Goal: Task Accomplishment & Management: Use online tool/utility

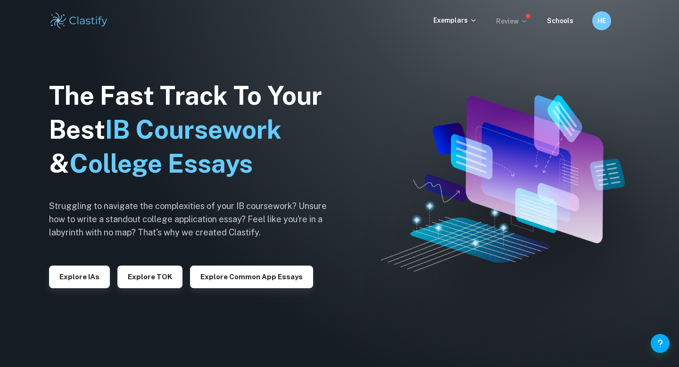
click at [512, 22] on p "Review" at bounding box center [512, 21] width 32 height 10
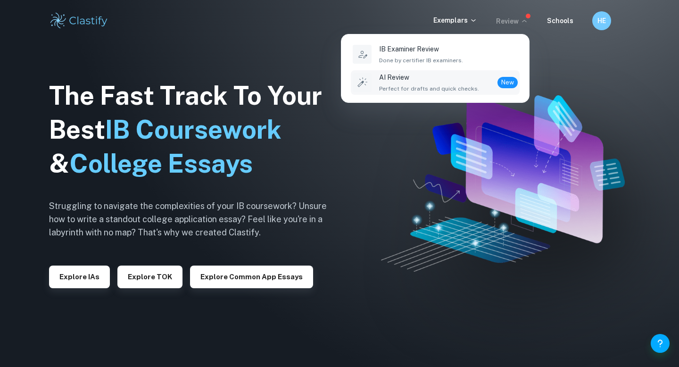
click at [447, 82] on p "AI Review" at bounding box center [429, 77] width 100 height 10
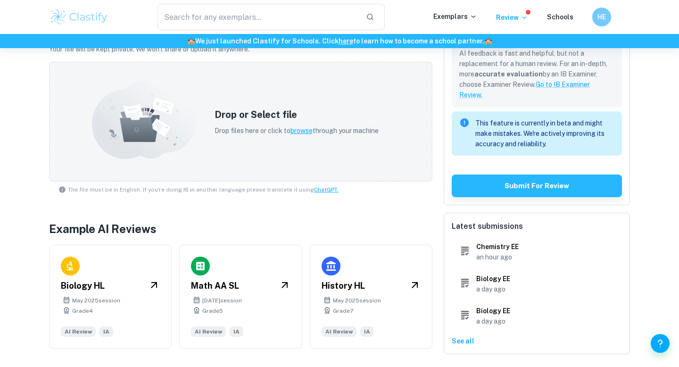
scroll to position [293, 0]
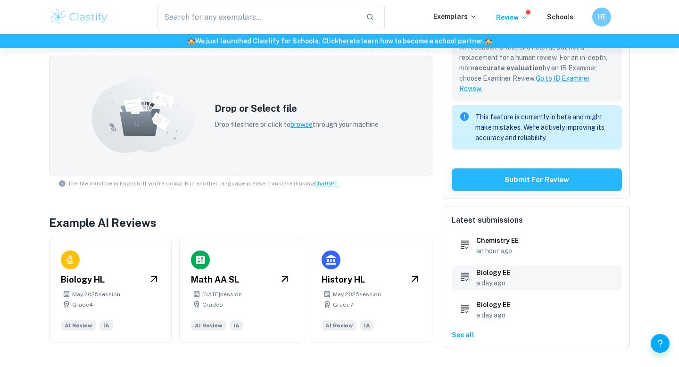
click at [498, 281] on p "a day ago" at bounding box center [494, 283] width 34 height 10
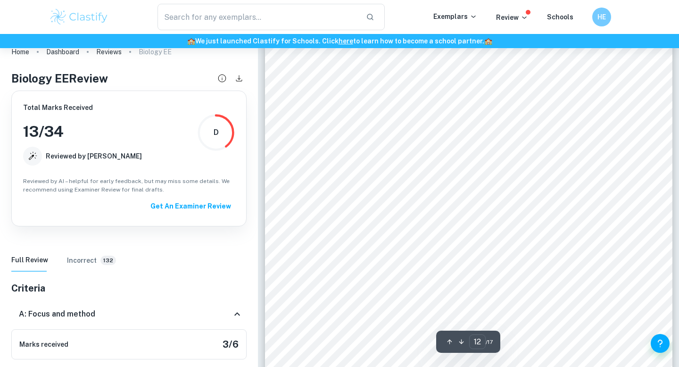
type input "13"
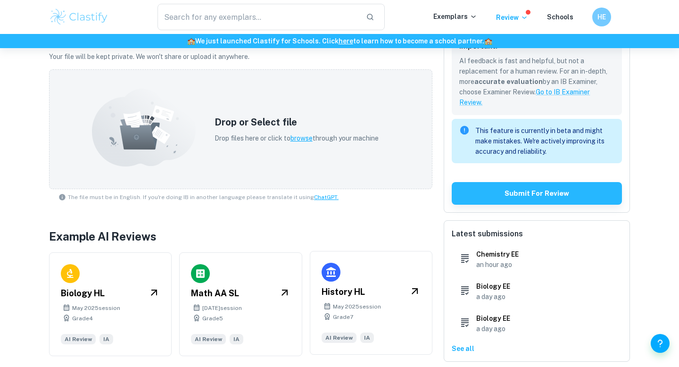
scroll to position [293, 0]
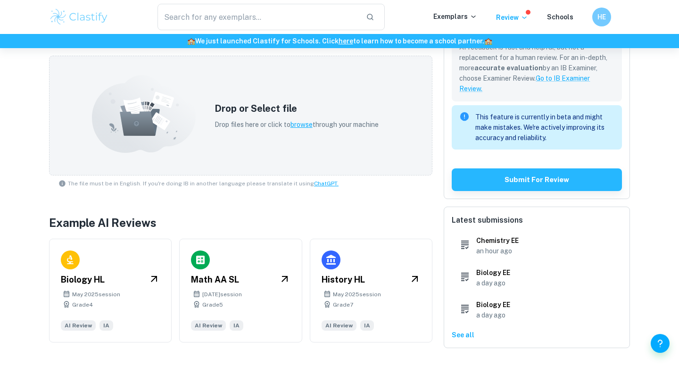
click at [462, 340] on p "See all" at bounding box center [537, 335] width 170 height 10
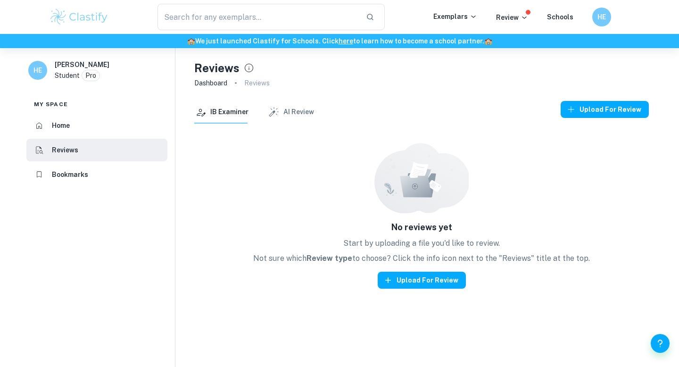
click at [284, 111] on button "AI Review" at bounding box center [291, 112] width 47 height 23
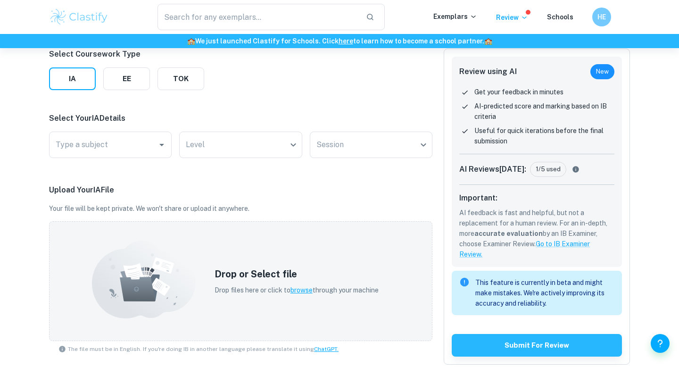
scroll to position [132, 0]
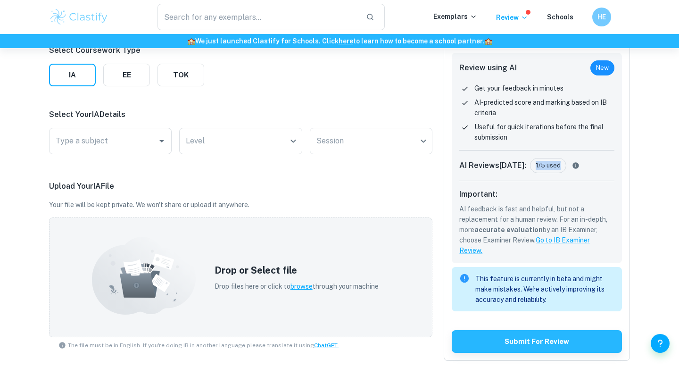
drag, startPoint x: 527, startPoint y: 162, endPoint x: 562, endPoint y: 162, distance: 35.4
click at [562, 162] on div "AI Reviews Today : 1/5 used" at bounding box center [537, 169] width 155 height 23
click at [197, 73] on button "TOK" at bounding box center [181, 75] width 47 height 23
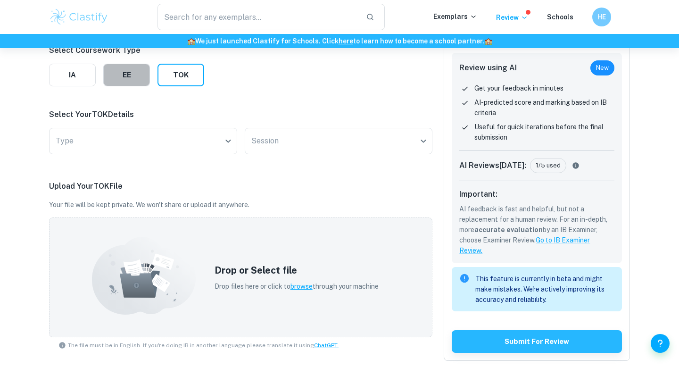
click at [123, 73] on button "EE" at bounding box center [126, 75] width 47 height 23
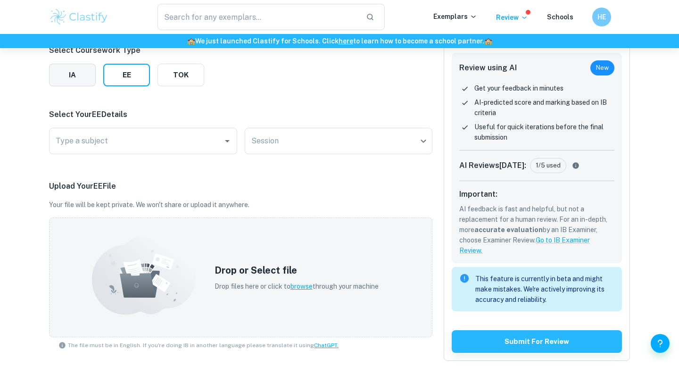
click at [81, 73] on button "IA" at bounding box center [72, 75] width 47 height 23
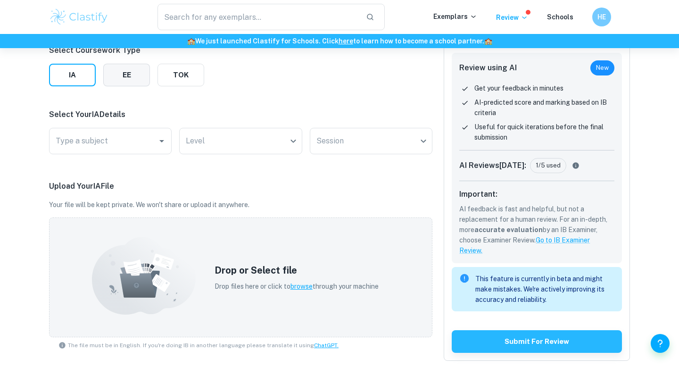
click at [131, 73] on button "EE" at bounding box center [126, 75] width 47 height 23
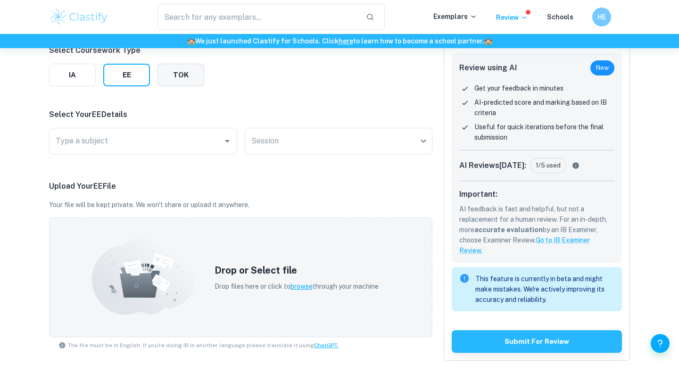
click at [197, 73] on button "TOK" at bounding box center [181, 75] width 47 height 23
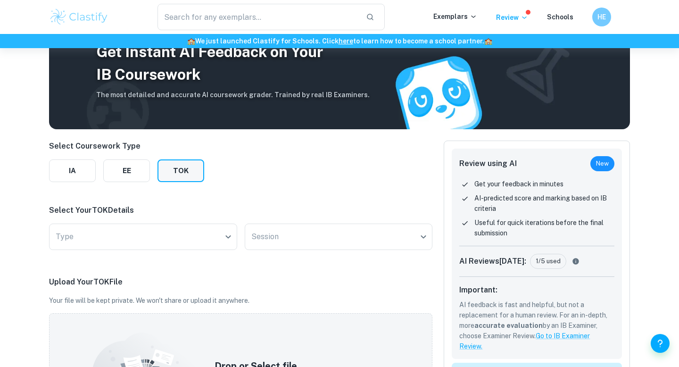
scroll to position [31, 0]
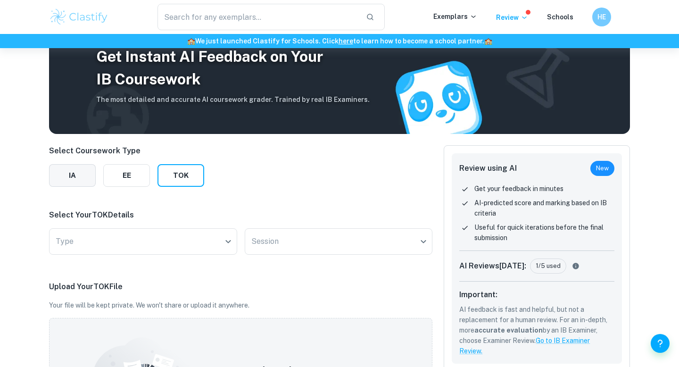
click at [83, 172] on button "IA" at bounding box center [72, 175] width 47 height 23
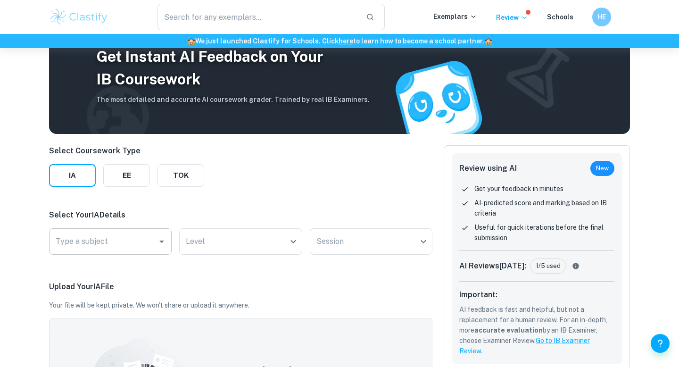
click at [138, 246] on input "Type a subject" at bounding box center [103, 242] width 100 height 18
type input "s"
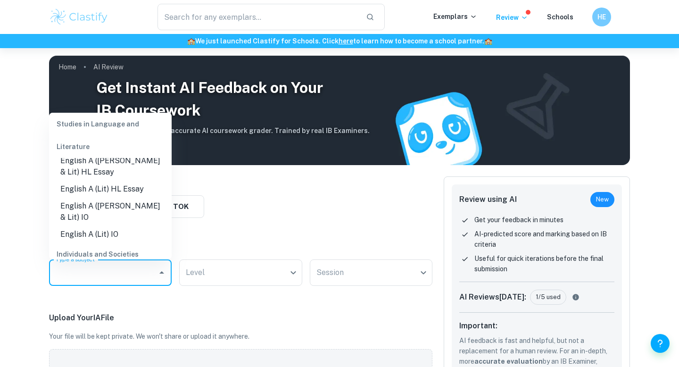
scroll to position [0, 0]
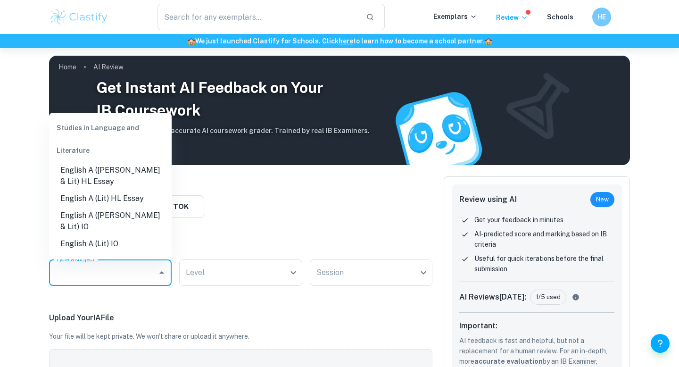
click at [244, 245] on p "Select Your IA Details" at bounding box center [241, 246] width 384 height 11
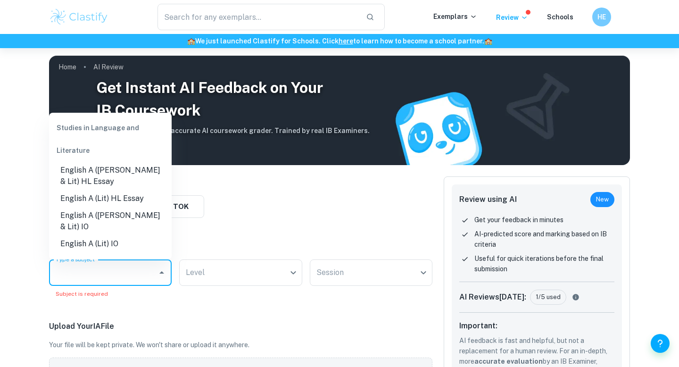
click at [139, 280] on input "Type a subject" at bounding box center [103, 273] width 100 height 18
click at [110, 181] on li "English A (Lang & Lit) HL Essay" at bounding box center [110, 176] width 123 height 28
type input "English A (Lang & Lit) HL Essay"
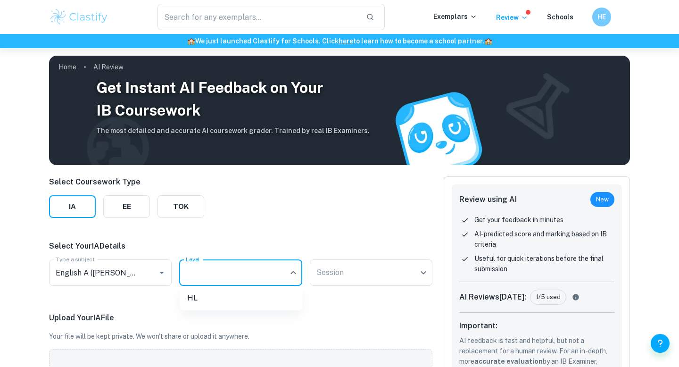
click at [245, 277] on body "We value your privacy We use cookies to enhance your browsing experience, serve…" at bounding box center [339, 231] width 679 height 367
click at [231, 295] on li "HL" at bounding box center [241, 298] width 123 height 17
type input "HL"
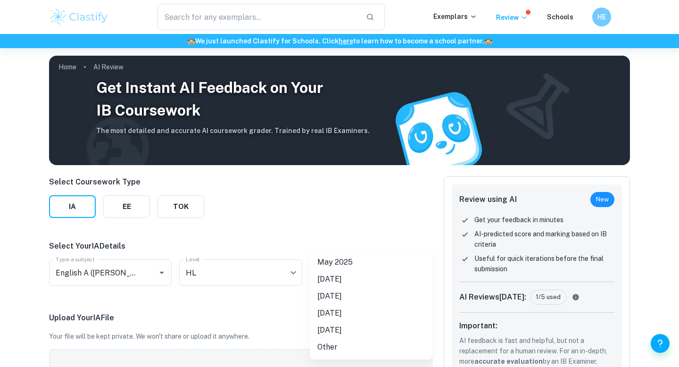
click at [354, 276] on body "We value your privacy We use cookies to enhance your browsing experience, serve…" at bounding box center [339, 231] width 679 height 367
click at [349, 282] on li "November 2025" at bounding box center [371, 279] width 123 height 17
type input "N25"
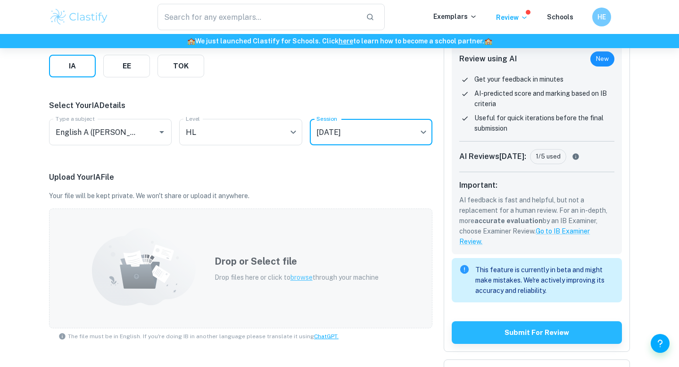
scroll to position [140, 0]
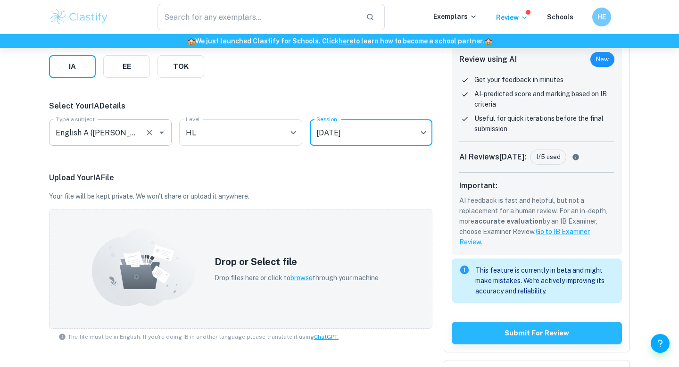
click at [130, 130] on input "English A (Lang & Lit) HL Essay" at bounding box center [97, 133] width 88 height 18
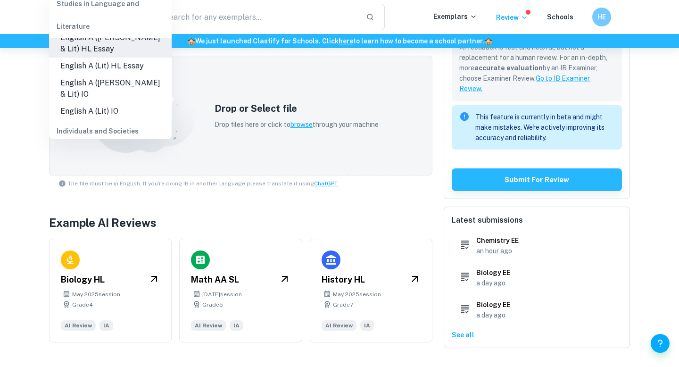
scroll to position [291, 0]
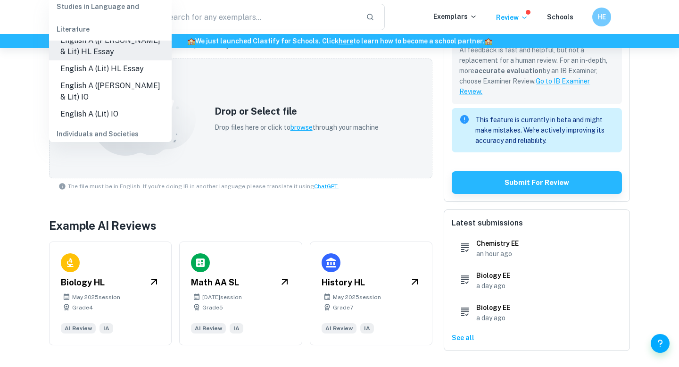
click at [134, 216] on div "Select Coursework Type IA EE TOK Select Your IA Details Type a subject English …" at bounding box center [241, 116] width 384 height 460
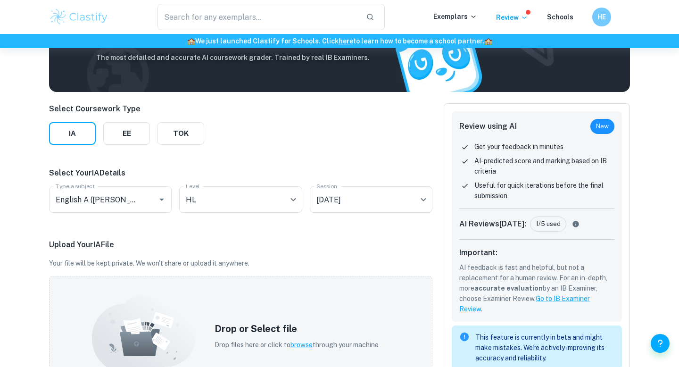
scroll to position [0, 0]
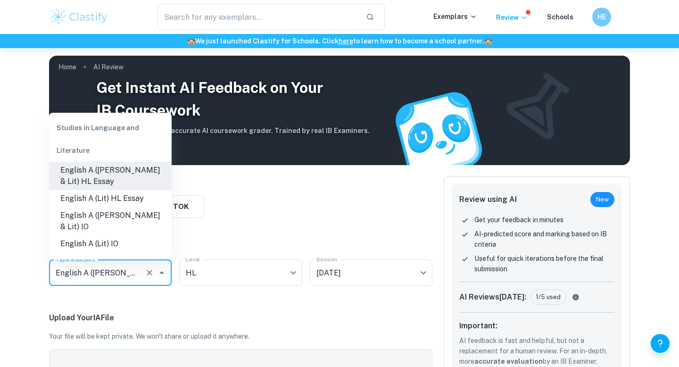
click at [140, 269] on input "English A (Lang & Lit) HL Essay" at bounding box center [97, 273] width 88 height 18
click at [150, 272] on icon "Clear" at bounding box center [150, 273] width 6 height 6
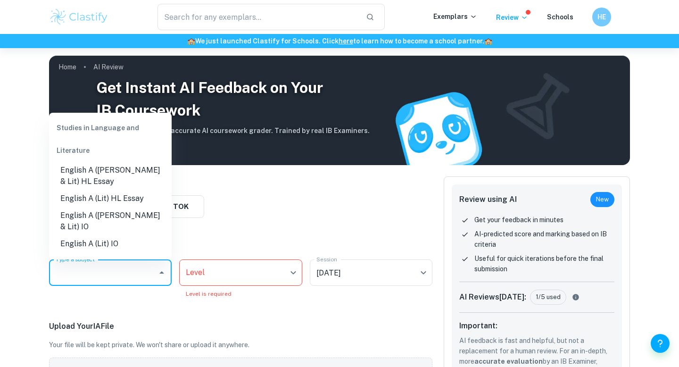
click at [228, 244] on p "Select Your IA Details" at bounding box center [241, 246] width 384 height 11
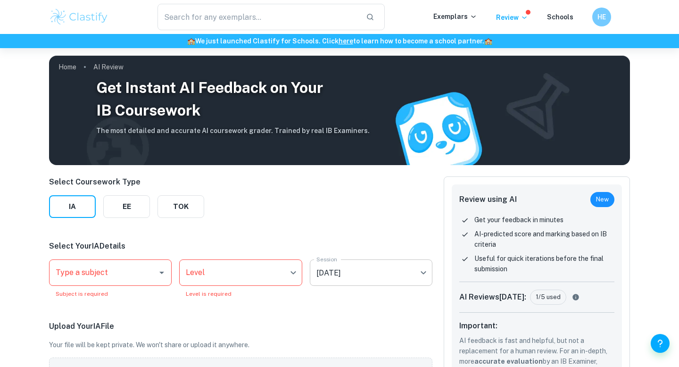
click at [386, 266] on body "We value your privacy We use cookies to enhance your browsing experience, serve…" at bounding box center [339, 231] width 679 height 367
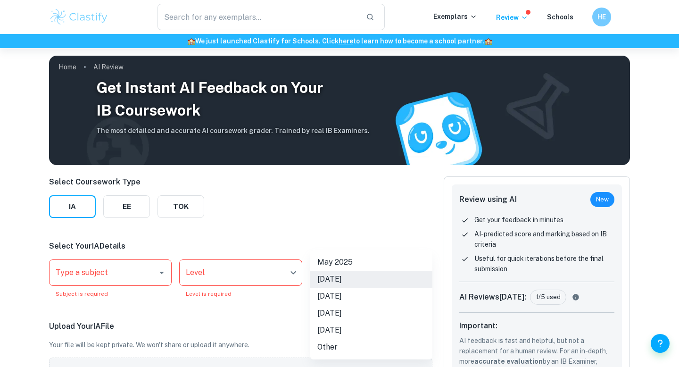
click at [119, 195] on div at bounding box center [339, 183] width 679 height 367
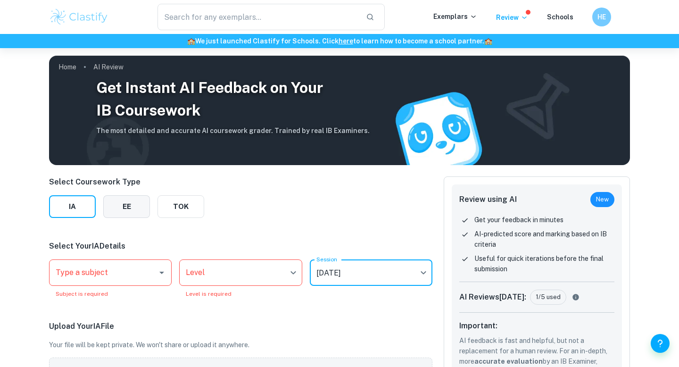
click at [118, 201] on button "EE" at bounding box center [126, 206] width 47 height 23
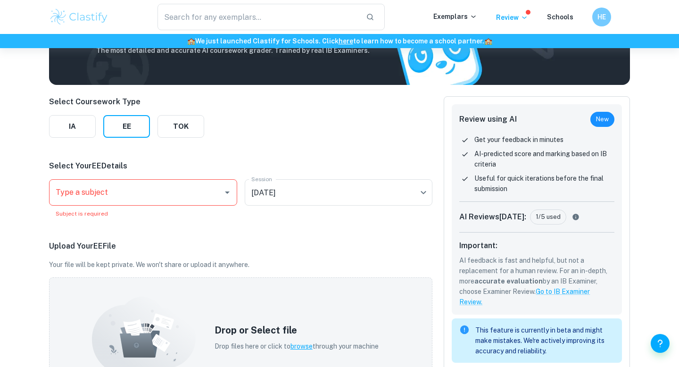
scroll to position [80, 0]
click at [77, 127] on button "IA" at bounding box center [72, 127] width 47 height 23
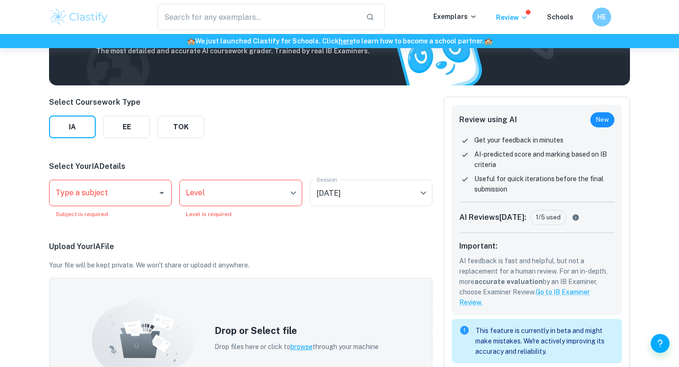
click at [98, 185] on div "Type a subject Type a subject" at bounding box center [110, 193] width 123 height 26
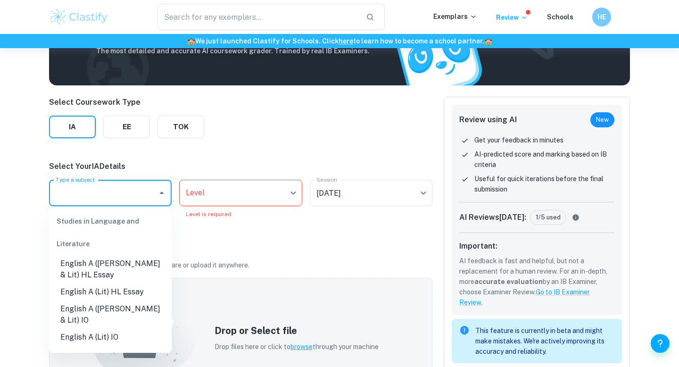
click at [111, 283] on li "English A (Lang & Lit) HL Essay" at bounding box center [110, 269] width 123 height 28
type input "English A (Lang & Lit) HL Essay"
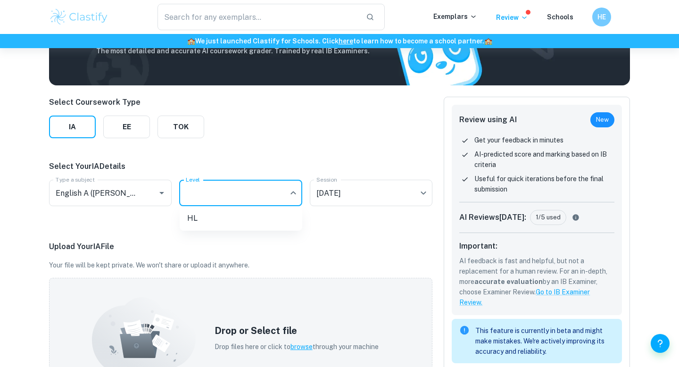
click at [252, 205] on body "We value your privacy We use cookies to enhance your browsing experience, serve…" at bounding box center [339, 151] width 679 height 367
click at [241, 233] on div at bounding box center [339, 183] width 679 height 367
click at [241, 226] on div "Select Coursework Type IA EE TOK Select Your IA Details Type a subject English …" at bounding box center [241, 331] width 384 height 468
click at [237, 197] on body "We value your privacy We use cookies to enhance your browsing experience, serve…" at bounding box center [339, 151] width 679 height 367
click at [233, 214] on li "HL" at bounding box center [241, 218] width 123 height 17
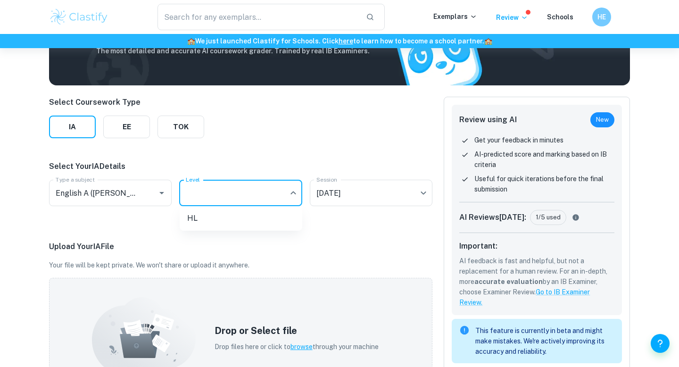
type input "HL"
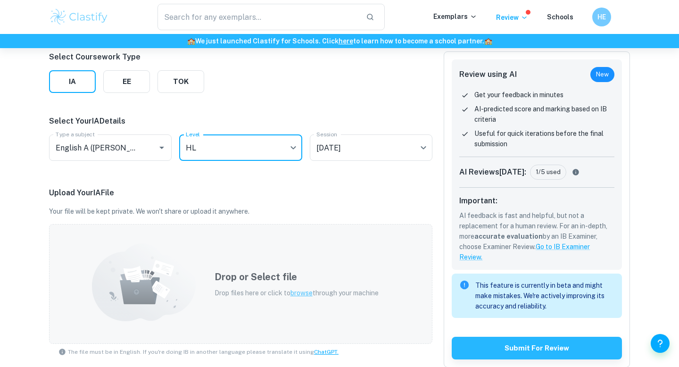
scroll to position [130, 0]
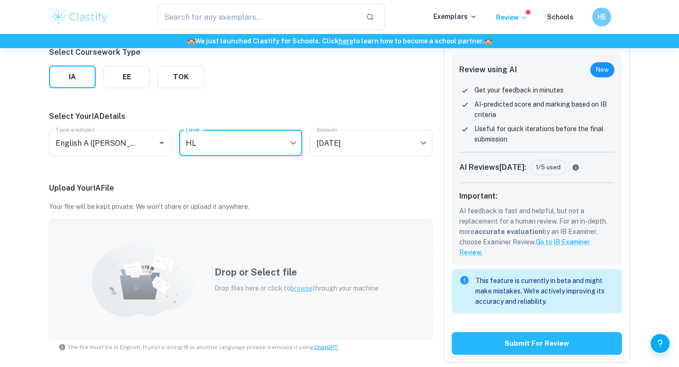
click at [237, 325] on div "Drop or Select file Drop files here or click to browse through your machine" at bounding box center [241, 279] width 384 height 120
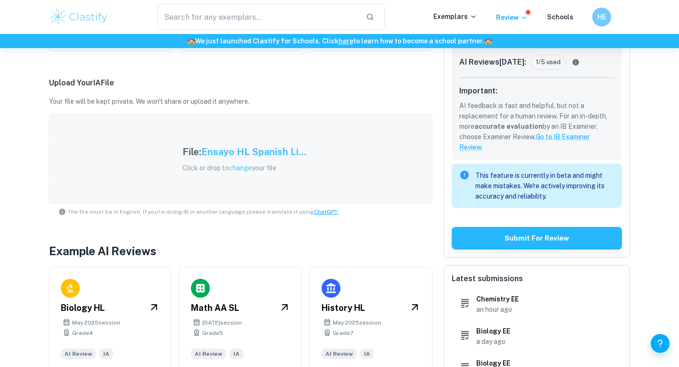
scroll to position [257, 0]
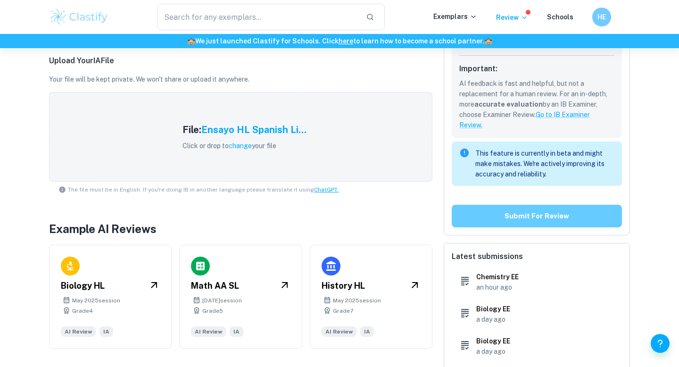
click at [539, 212] on button "Submit for review" at bounding box center [537, 216] width 170 height 23
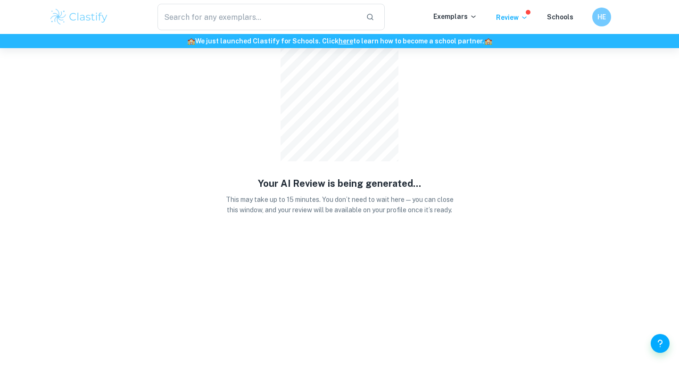
scroll to position [0, 0]
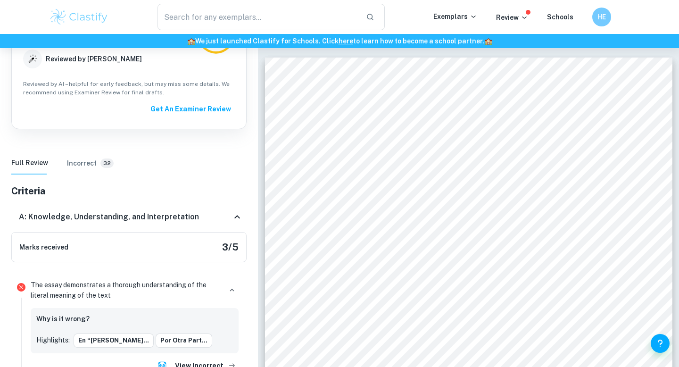
click at [133, 218] on div "A: Knowledge, Understanding, and Interpretation" at bounding box center [128, 217] width 235 height 30
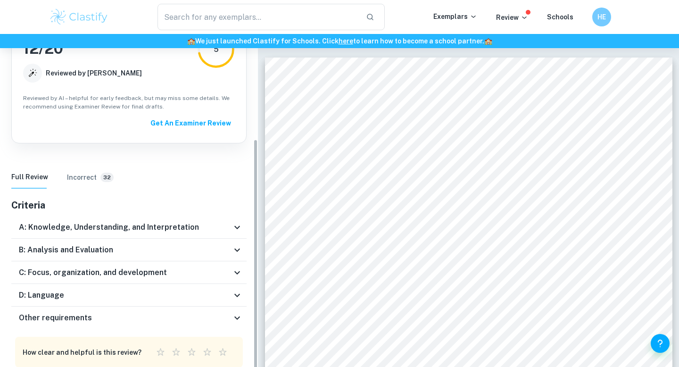
click at [126, 246] on div "B: Analysis and Evaluation" at bounding box center [128, 250] width 235 height 23
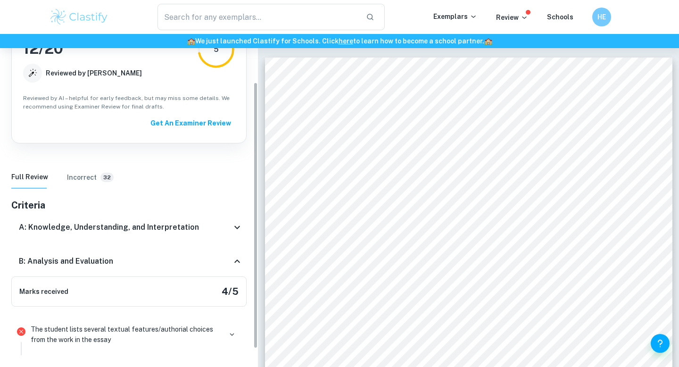
scroll to position [125, 0]
click at [136, 260] on div "B: Analysis and Evaluation" at bounding box center [128, 261] width 235 height 30
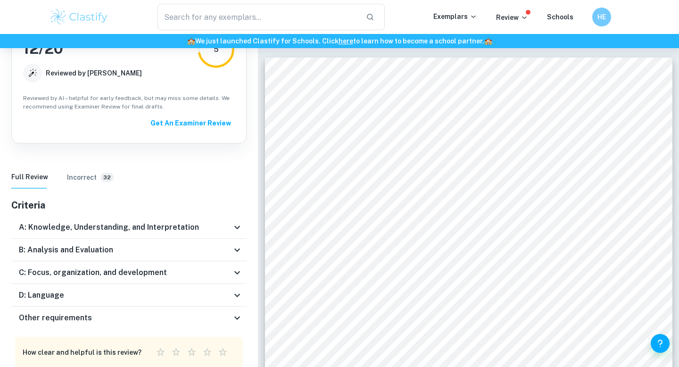
click at [134, 270] on div "C: Focus, organization, and development" at bounding box center [128, 272] width 235 height 23
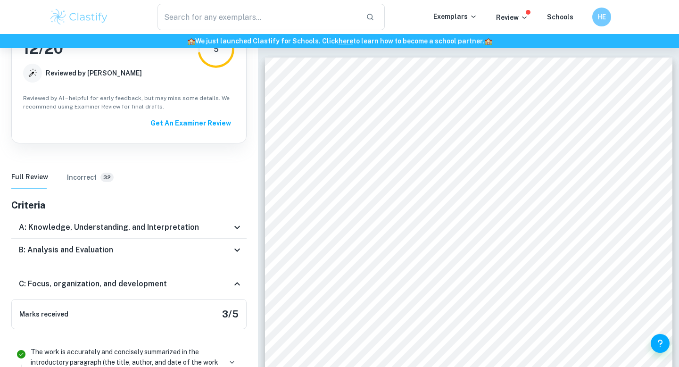
click at [134, 278] on h6 "C: Focus, organization, and development" at bounding box center [93, 283] width 148 height 11
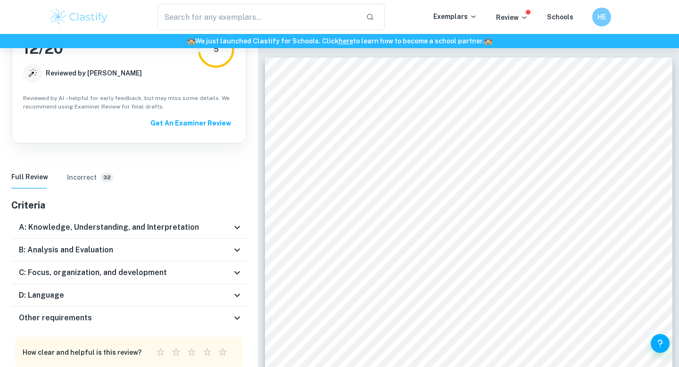
click at [134, 290] on div "D: Language" at bounding box center [125, 295] width 213 height 11
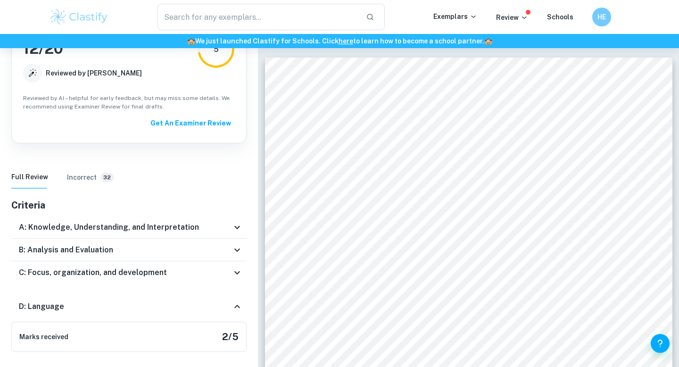
click at [134, 301] on div "D: Language" at bounding box center [125, 306] width 213 height 11
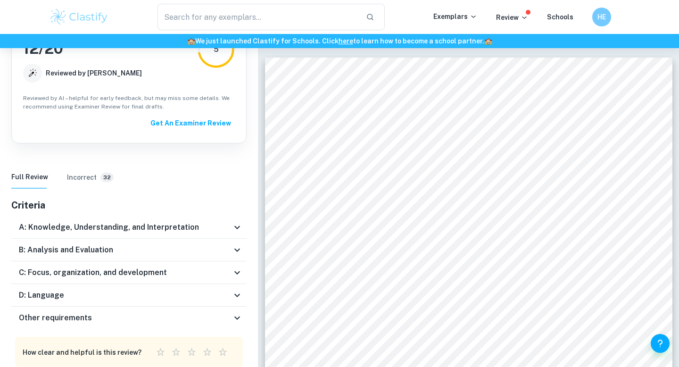
click at [134, 293] on div "D: Language" at bounding box center [128, 295] width 235 height 23
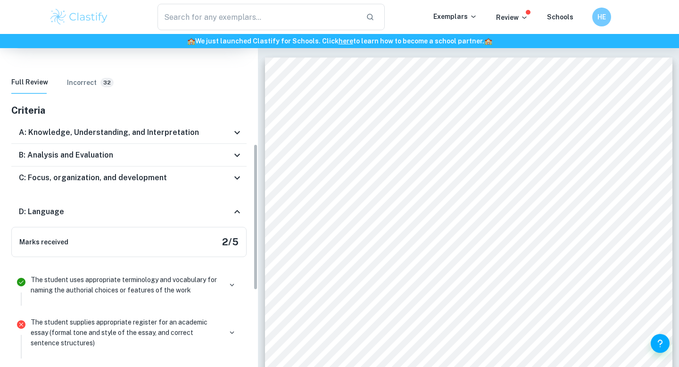
scroll to position [218, 0]
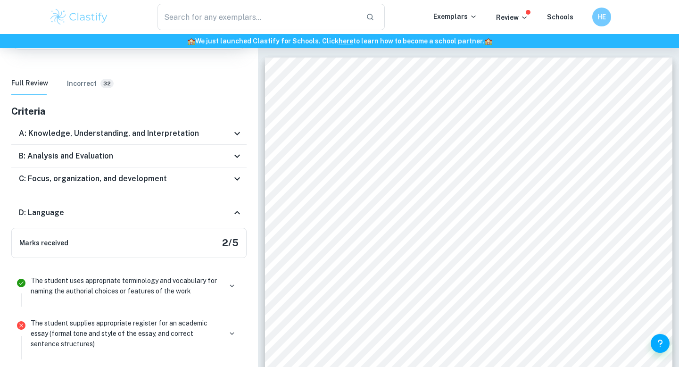
click at [74, 78] on h6 "Incorrect" at bounding box center [82, 83] width 30 height 10
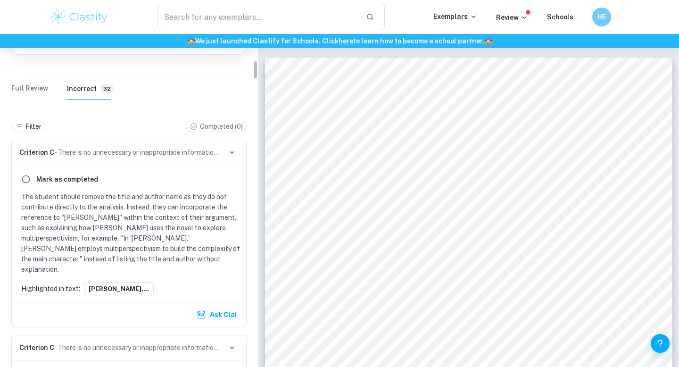
scroll to position [215, 0]
click at [154, 241] on p "The student should remove the title and author name as they do not contribute d…" at bounding box center [130, 231] width 219 height 83
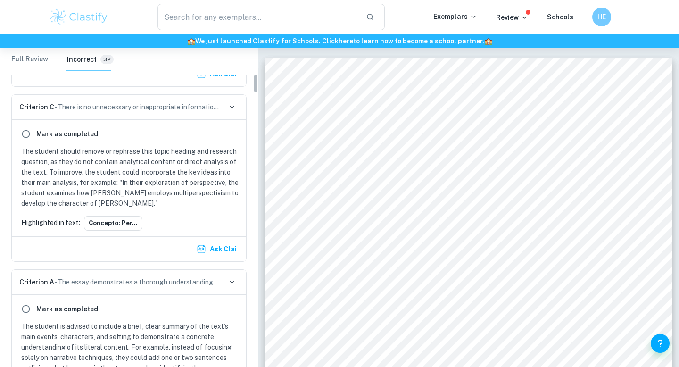
scroll to position [455, 0]
click at [172, 169] on p "The student should remove or rephrase this topic heading and research question,…" at bounding box center [130, 176] width 219 height 62
click at [153, 145] on p "The student should remove or rephrase this topic heading and research question,…" at bounding box center [130, 176] width 219 height 62
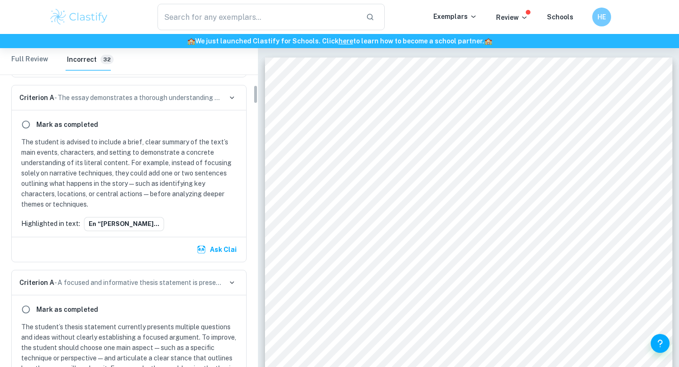
scroll to position [643, 0]
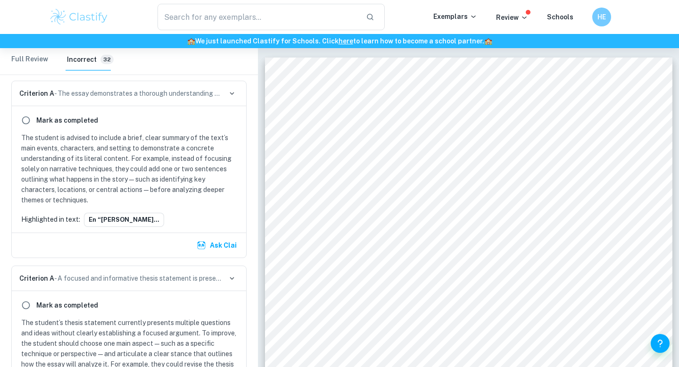
click at [209, 156] on p "The student is advised to include a brief, clear summary of the text’s main eve…" at bounding box center [130, 169] width 219 height 73
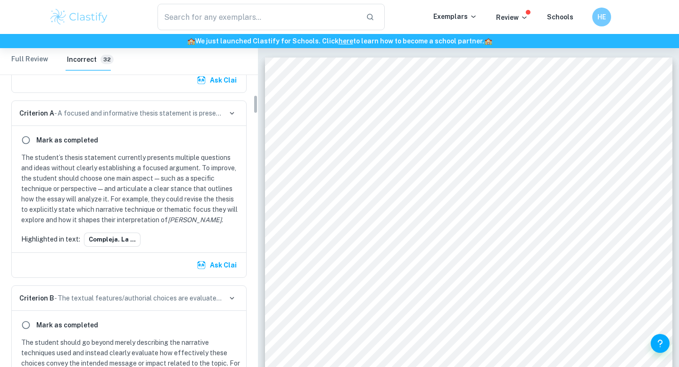
scroll to position [814, 0]
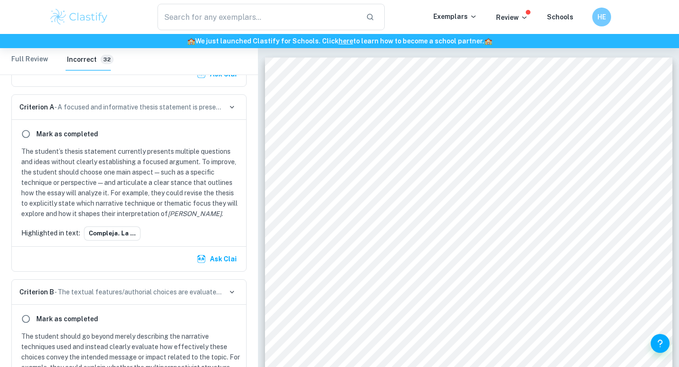
click at [194, 174] on p "The student’s thesis statement currently presents multiple questions and ideas …" at bounding box center [130, 182] width 219 height 73
click at [114, 226] on button "compleja. La ..." at bounding box center [112, 233] width 57 height 14
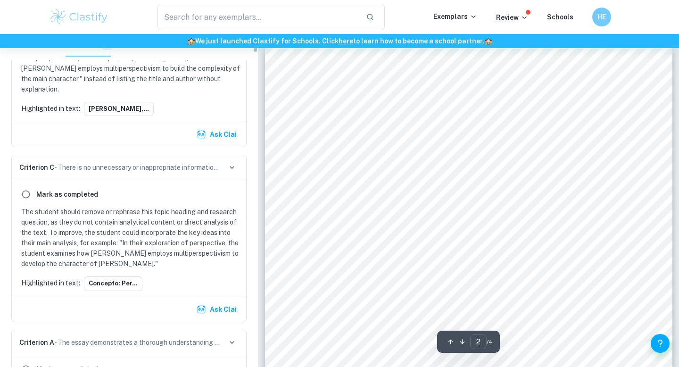
scroll to position [0, 0]
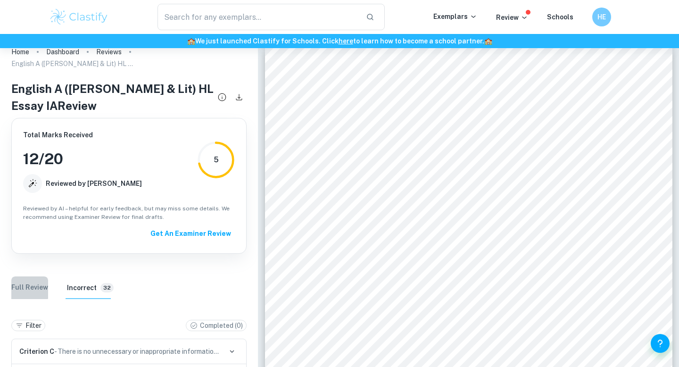
click at [29, 276] on Review "Full Review" at bounding box center [29, 287] width 37 height 23
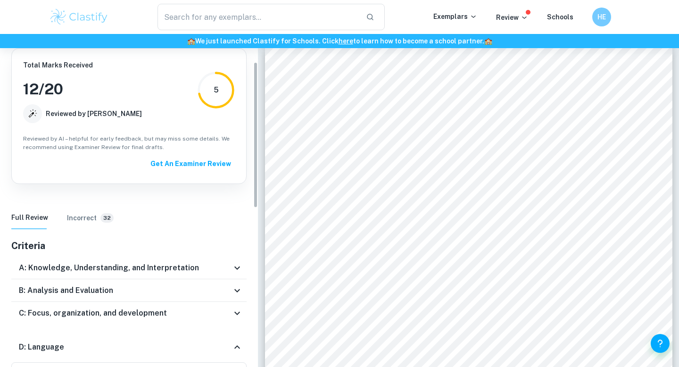
scroll to position [100, 0]
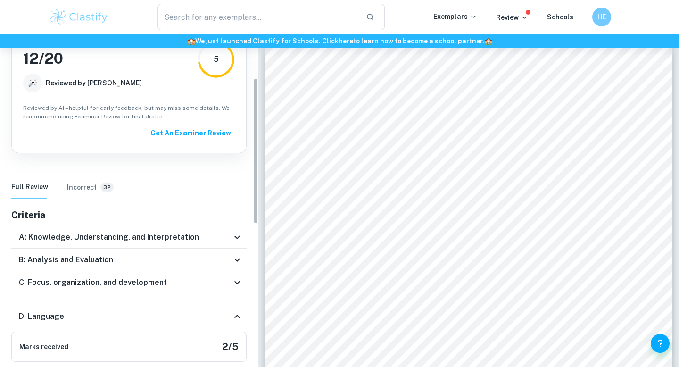
click at [81, 232] on h6 "A: Knowledge, Understanding, and Interpretation" at bounding box center [109, 237] width 180 height 11
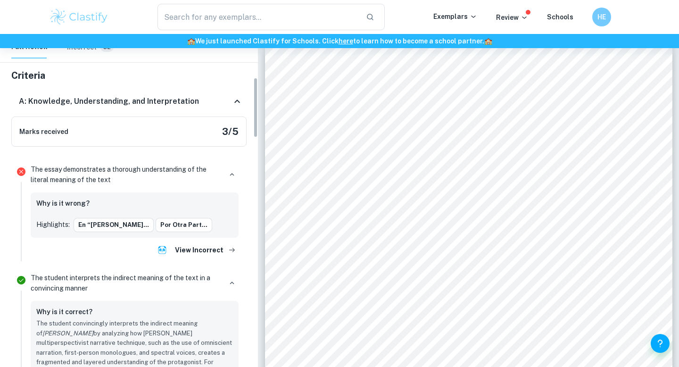
scroll to position [221, 0]
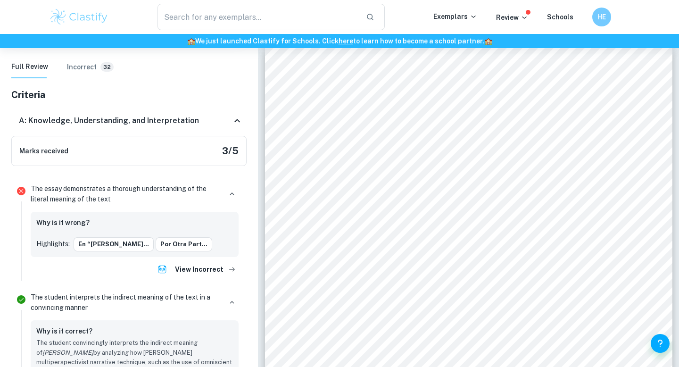
click at [212, 115] on div "A: Knowledge, Understanding, and Interpretation" at bounding box center [125, 120] width 213 height 11
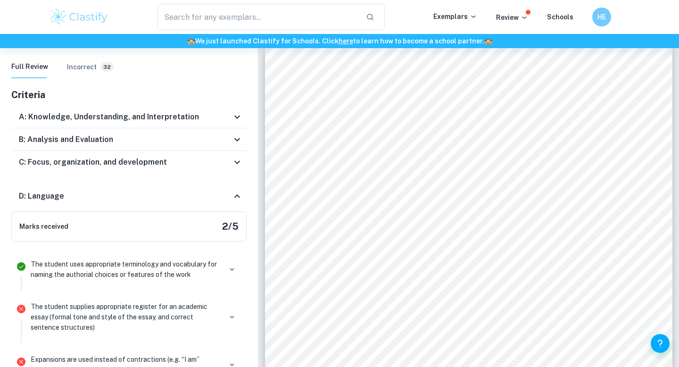
click at [125, 134] on div "B: Analysis and Evaluation" at bounding box center [125, 139] width 213 height 11
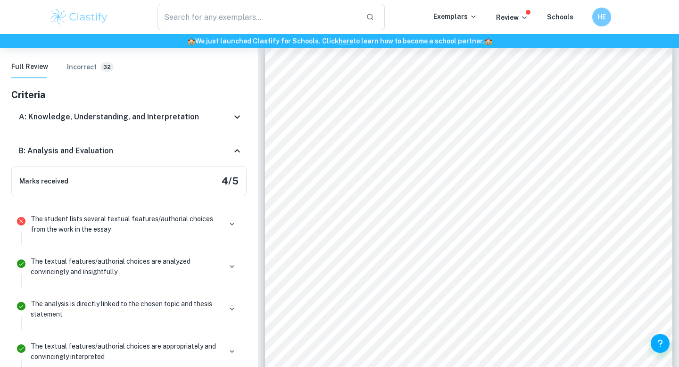
click at [104, 214] on p "The student lists several textual features/authorial choices from the work in t…" at bounding box center [126, 224] width 191 height 21
click at [204, 214] on p "The student lists several textual features/authorial choices from the work in t…" at bounding box center [126, 224] width 191 height 21
click at [226, 214] on div "The student lists several textual features/authorial choices from the work in t…" at bounding box center [135, 224] width 208 height 21
click at [227, 214] on div "The student lists several textual features/authorial choices from the work in t…" at bounding box center [135, 224] width 208 height 21
click at [229, 220] on icon "button" at bounding box center [232, 224] width 8 height 8
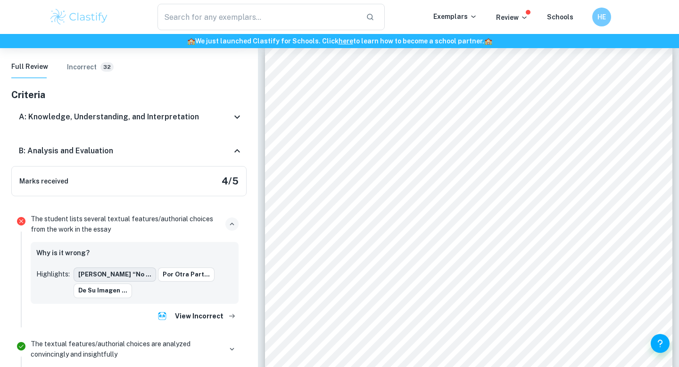
click at [103, 268] on button "La frase “no ..." at bounding box center [115, 275] width 83 height 14
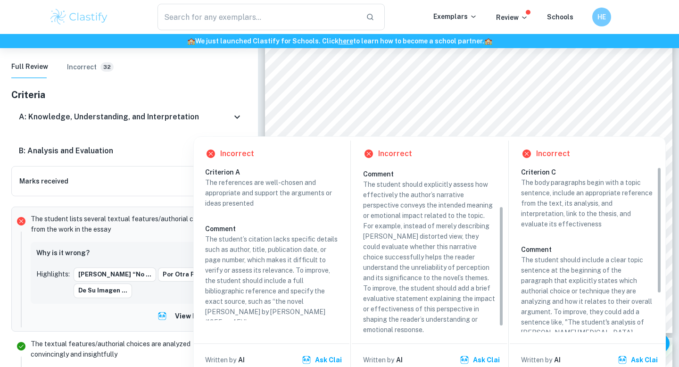
scroll to position [61, 0]
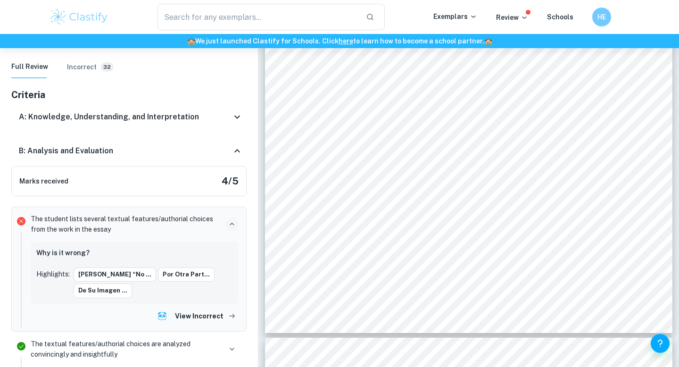
click at [239, 149] on icon at bounding box center [237, 150] width 6 height 3
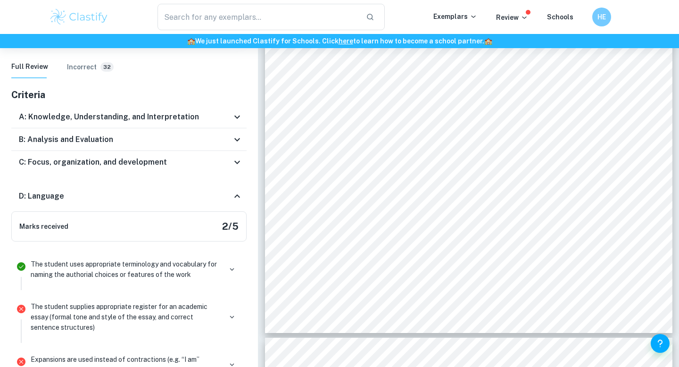
click at [232, 160] on div "C: Focus, organization, and development" at bounding box center [128, 162] width 235 height 23
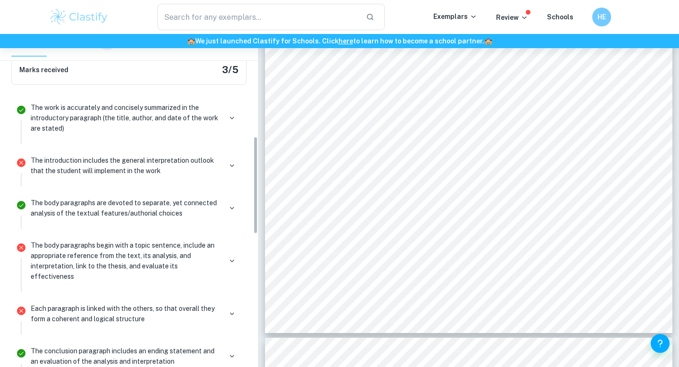
scroll to position [297, 0]
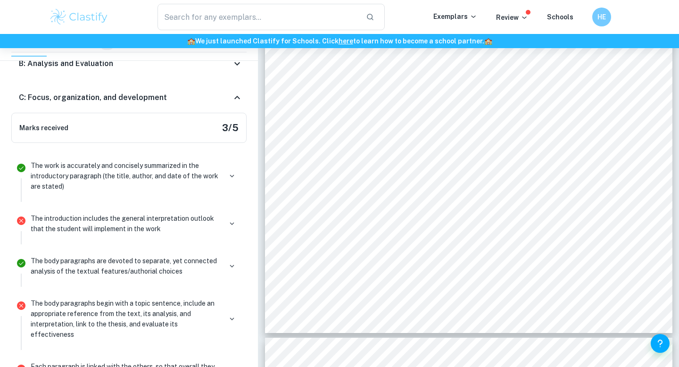
click at [238, 92] on icon at bounding box center [237, 97] width 11 height 11
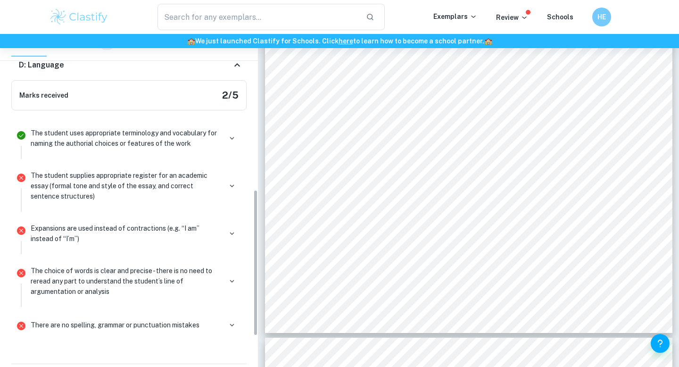
scroll to position [355, 0]
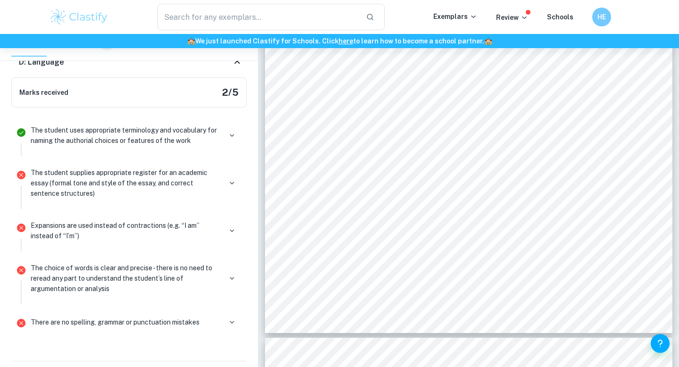
click at [203, 177] on p "The student supplies appropriate register for an academic essay (formal tone an…" at bounding box center [126, 182] width 191 height 31
click at [234, 179] on icon "button" at bounding box center [232, 183] width 8 height 8
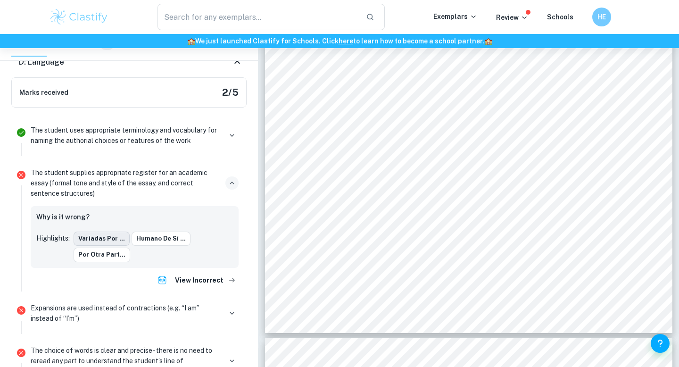
click at [117, 232] on button "variadas por ..." at bounding box center [102, 239] width 56 height 14
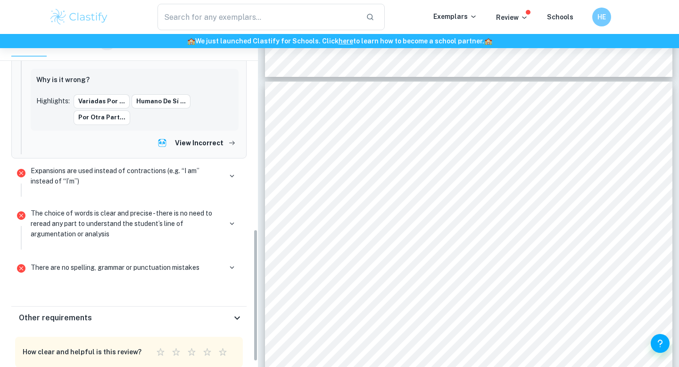
scroll to position [497, 0]
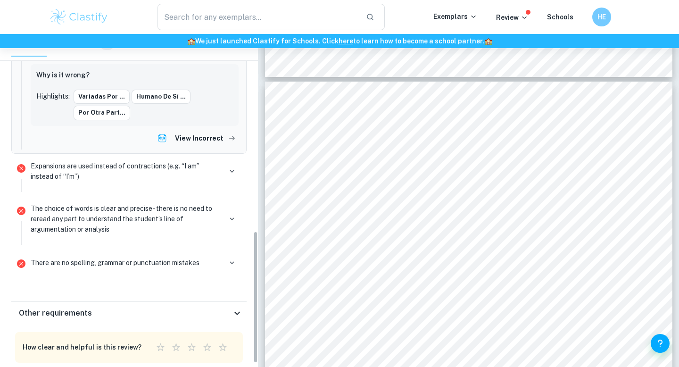
click at [106, 258] on p "There are no spelling, grammar or punctuation mistakes" at bounding box center [115, 263] width 169 height 10
click at [228, 259] on icon "button" at bounding box center [232, 263] width 8 height 8
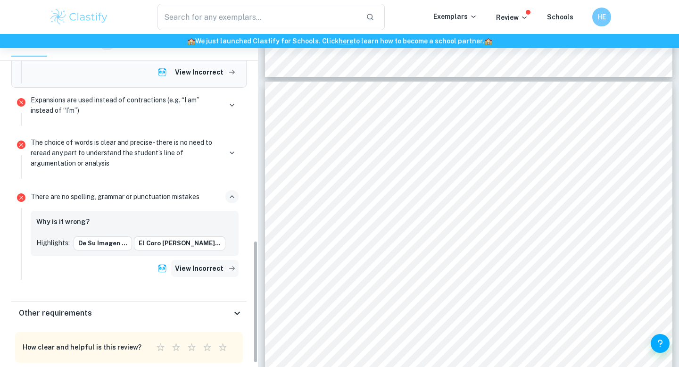
scroll to position [563, 0]
click at [111, 236] on button "de su imagen ..." at bounding box center [103, 243] width 59 height 14
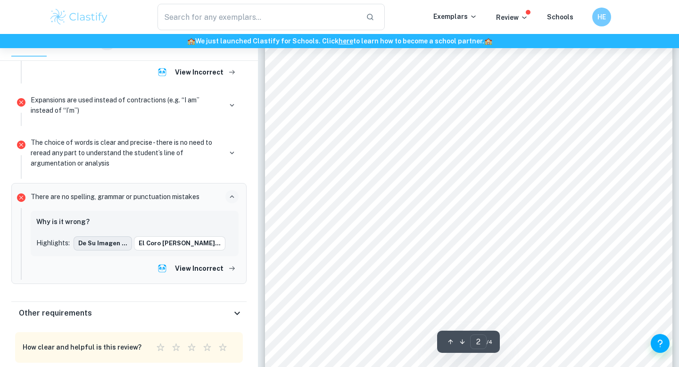
scroll to position [588, 0]
click at [157, 236] on button "El coro de vo..." at bounding box center [180, 243] width 92 height 14
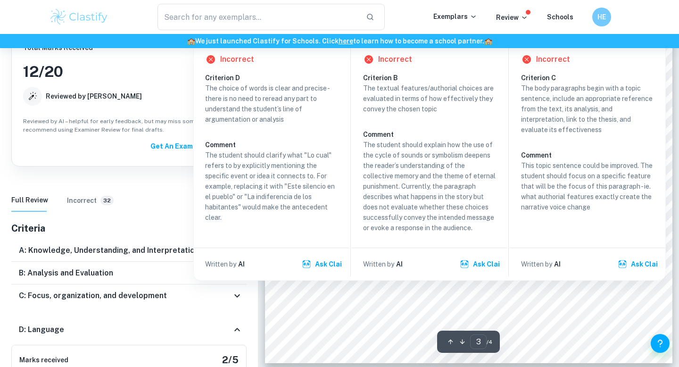
scroll to position [1288, 0]
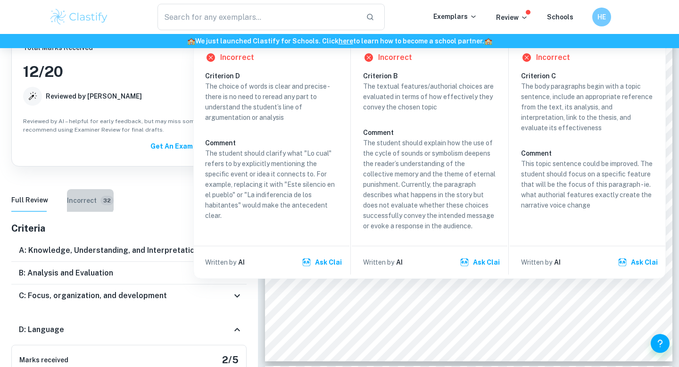
click at [82, 195] on h6 "Incorrect" at bounding box center [82, 200] width 30 height 10
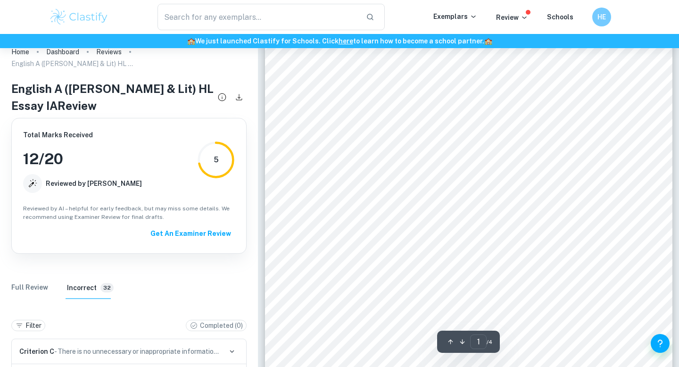
scroll to position [498, 0]
type input "2"
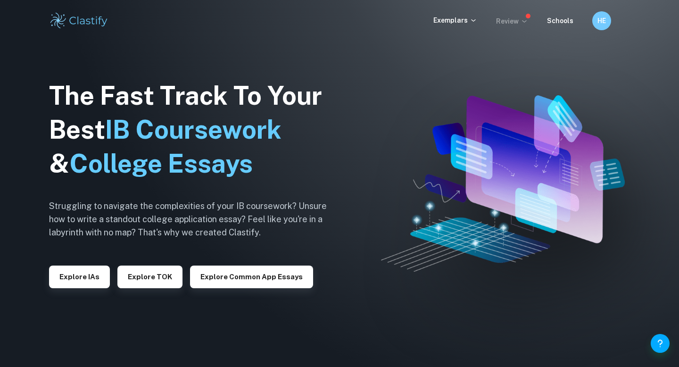
click at [505, 24] on p "Review" at bounding box center [512, 21] width 32 height 10
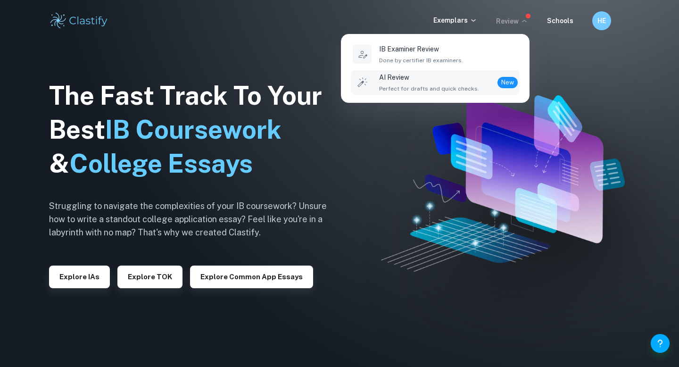
click at [460, 84] on div "AI Review Perfect for drafts and quick checks." at bounding box center [429, 82] width 100 height 21
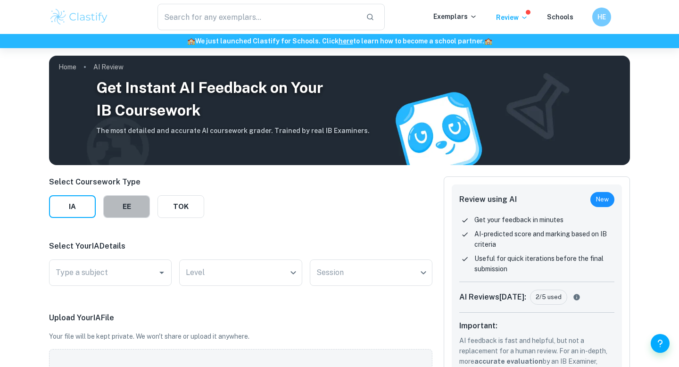
click at [115, 209] on button "EE" at bounding box center [126, 206] width 47 height 23
click at [119, 280] on input "Type a subject" at bounding box center [136, 273] width 166 height 18
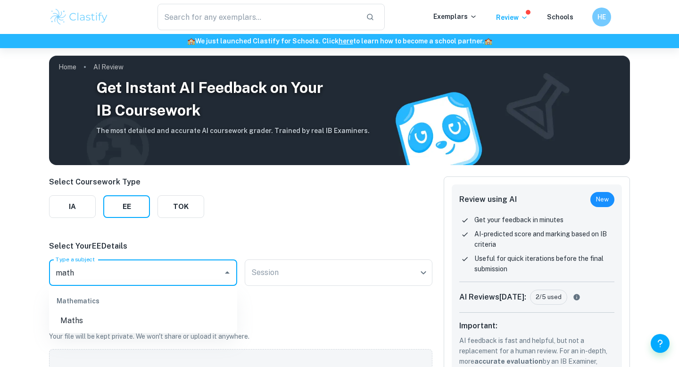
click at [92, 319] on li "Maths" at bounding box center [143, 320] width 188 height 17
type input "Maths"
click at [271, 272] on body "We value your privacy We use cookies to enhance your browsing experience, serve…" at bounding box center [339, 231] width 679 height 367
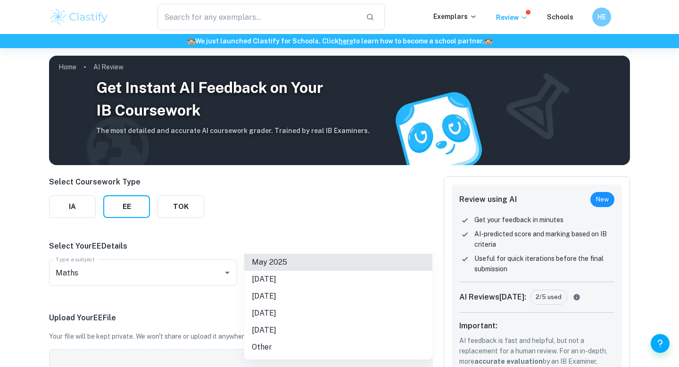
click at [271, 273] on li "November 2025" at bounding box center [338, 279] width 188 height 17
type input "N25"
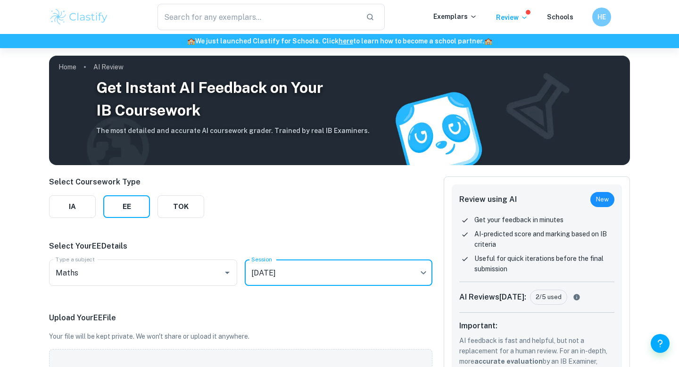
click at [271, 273] on body "We value your privacy We use cookies to enhance your browsing experience, serve…" at bounding box center [339, 231] width 679 height 367
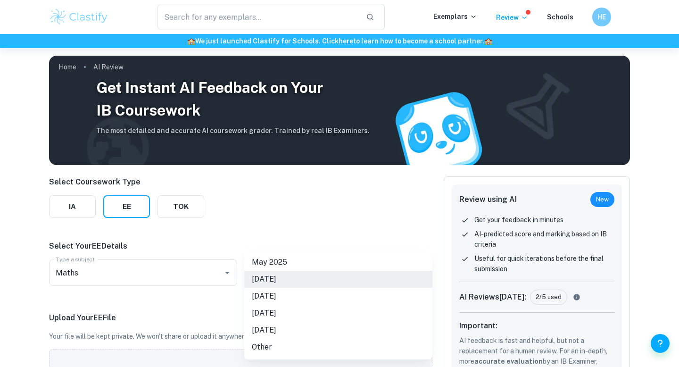
click at [188, 303] on div at bounding box center [339, 183] width 679 height 367
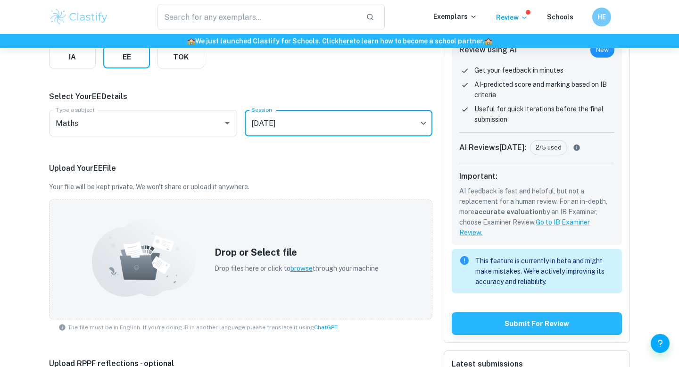
scroll to position [158, 0]
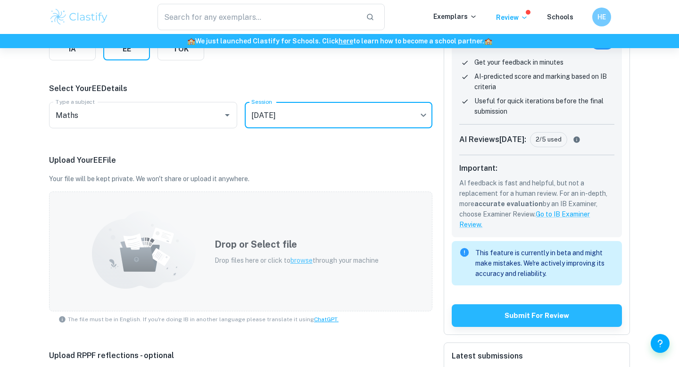
click at [198, 251] on div "Drop or Select file Drop files here or click to browse through your machine" at bounding box center [241, 252] width 384 height 120
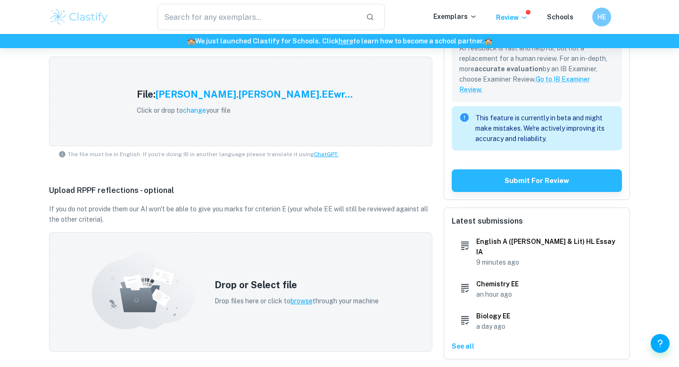
scroll to position [287, 0]
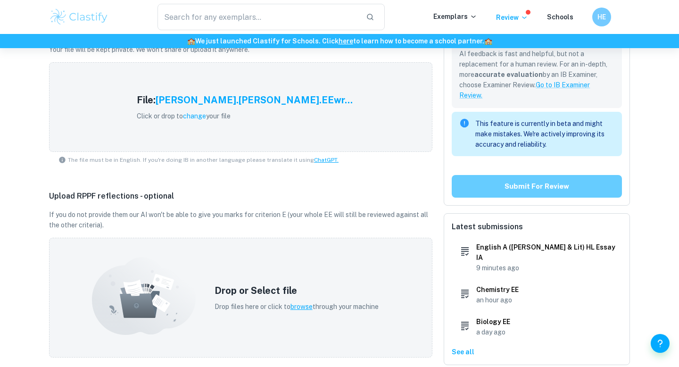
click at [492, 191] on button "Submit for review" at bounding box center [537, 186] width 170 height 23
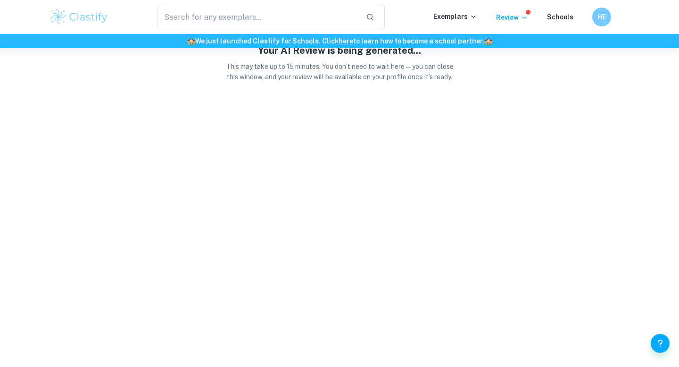
scroll to position [0, 0]
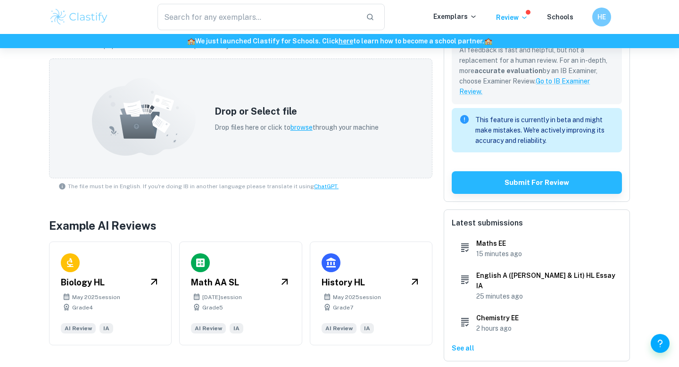
scroll to position [293, 0]
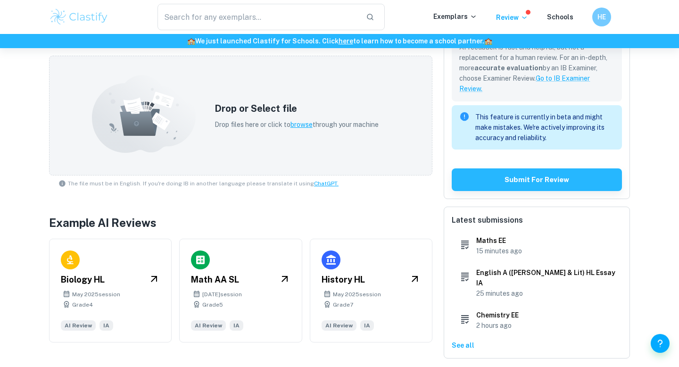
click at [471, 340] on p "See all" at bounding box center [537, 345] width 170 height 10
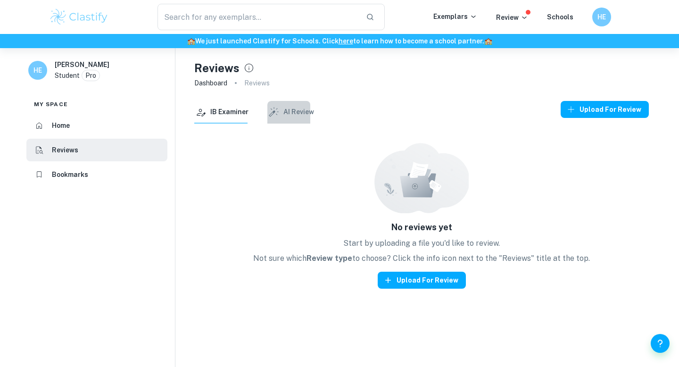
click at [274, 107] on icon "button" at bounding box center [274, 112] width 12 height 12
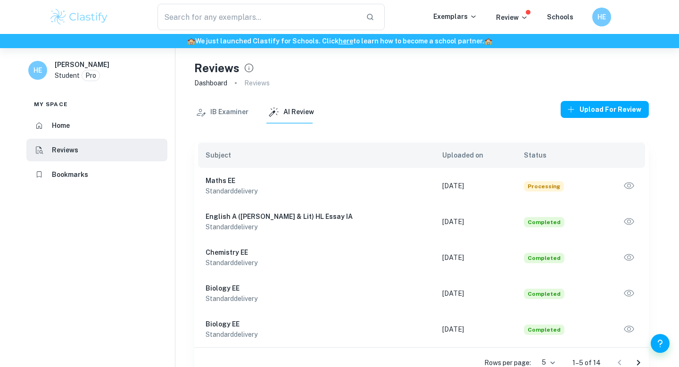
click at [632, 187] on icon "button" at bounding box center [629, 186] width 12 height 12
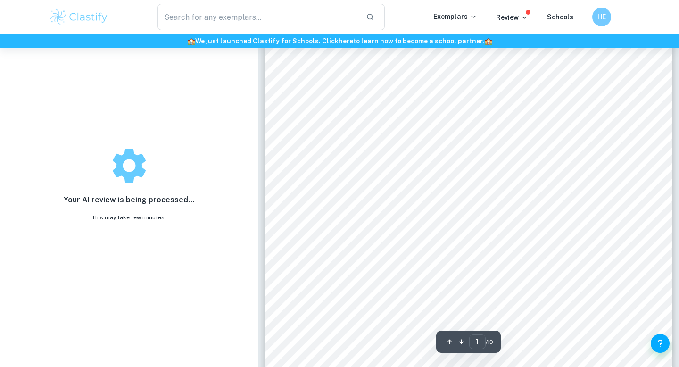
scroll to position [167, 0]
drag, startPoint x: 365, startPoint y: 105, endPoint x: 403, endPoint y: 113, distance: 38.6
click at [403, 113] on div "Pi In All Its Glory: The Estimations Of Pi’s Decimals ¿What is the most importa…" at bounding box center [469, 154] width 408 height 527
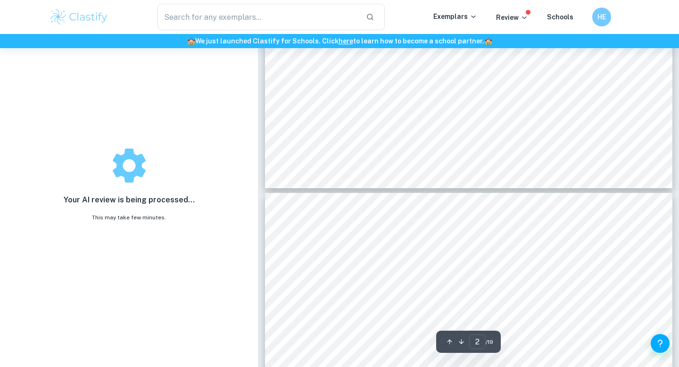
type input "3"
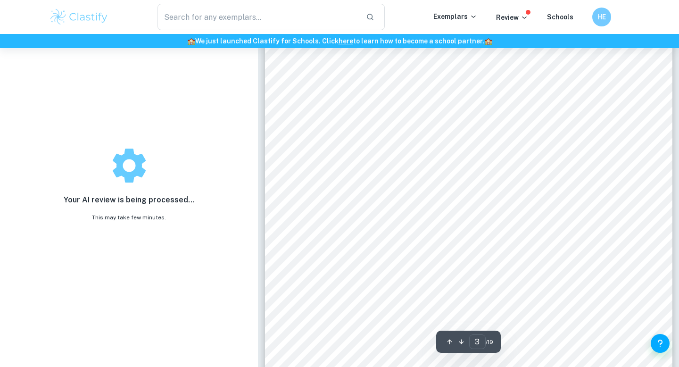
scroll to position [1103, 0]
drag, startPoint x: 322, startPoint y: 187, endPoint x: 471, endPoint y: 198, distance: 149.5
click at [471, 197] on div "1.Introduction To begin to approach this question one has to have criteria on w…" at bounding box center [469, 282] width 408 height 527
click at [471, 198] on span "number as it has an infinite amount of decimal digits, and is a transcendental …" at bounding box center [462, 201] width 299 height 8
drag, startPoint x: 343, startPoint y: 177, endPoint x: 519, endPoint y: 189, distance: 176.4
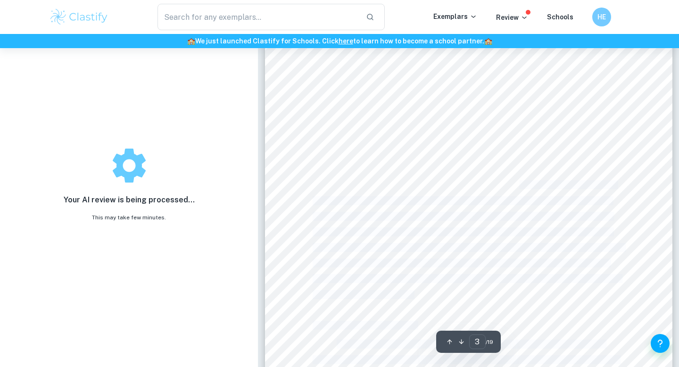
click at [519, 189] on div "1.Introduction To begin to approach this question one has to have criteria on w…" at bounding box center [469, 282] width 408 height 527
click at [519, 189] on span "Pi is known as the ratio of the circumference of a circle to its diameter. Pi i…" at bounding box center [477, 185] width 278 height 8
drag, startPoint x: 543, startPoint y: 186, endPoint x: 396, endPoint y: 186, distance: 146.7
click at [396, 186] on span "Pi is known as the ratio of the circumference of a circle to its diameter. Pi i…" at bounding box center [477, 185] width 278 height 8
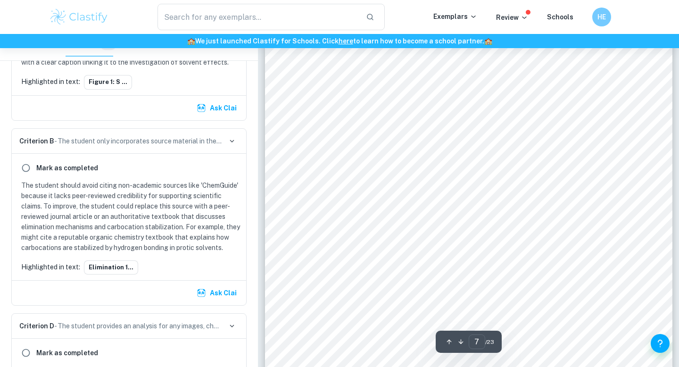
scroll to position [3404, 0]
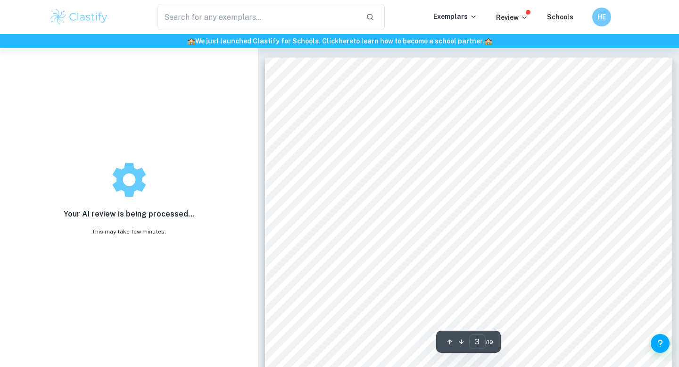
scroll to position [1103, 0]
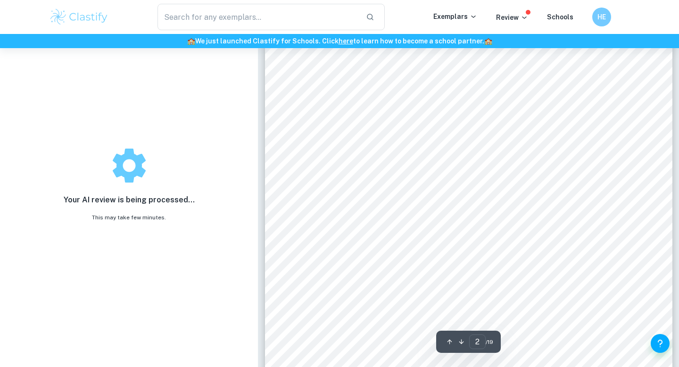
scroll to position [626, 0]
drag, startPoint x: 316, startPoint y: 76, endPoint x: 385, endPoint y: 256, distance: 192.4
click at [385, 256] on div "Table of Contents: 1.Introduction 3 2.What is pi 3 3.Archimedes Estimation of P…" at bounding box center [469, 227] width 408 height 527
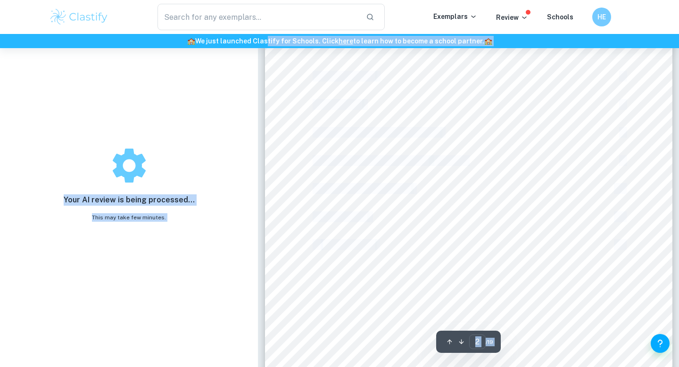
drag, startPoint x: 385, startPoint y: 217, endPoint x: 267, endPoint y: 44, distance: 209.0
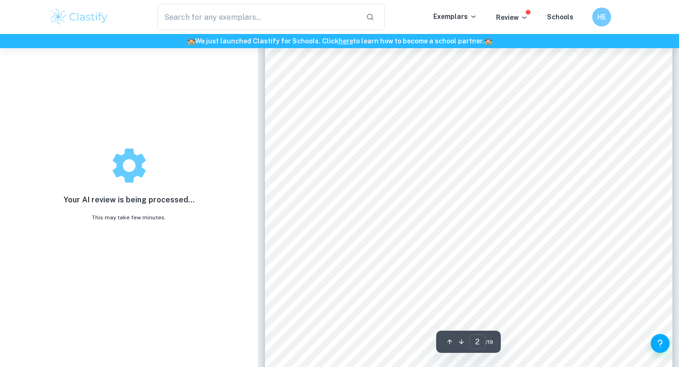
click at [365, 159] on span "4.[PERSON_NAME] Estimation of Pi" at bounding box center [390, 161] width 155 height 10
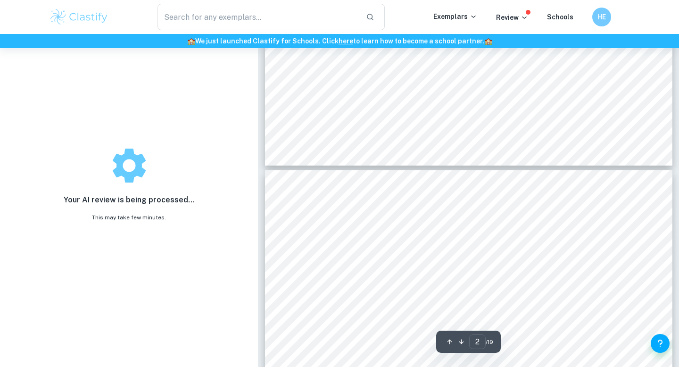
type input "1"
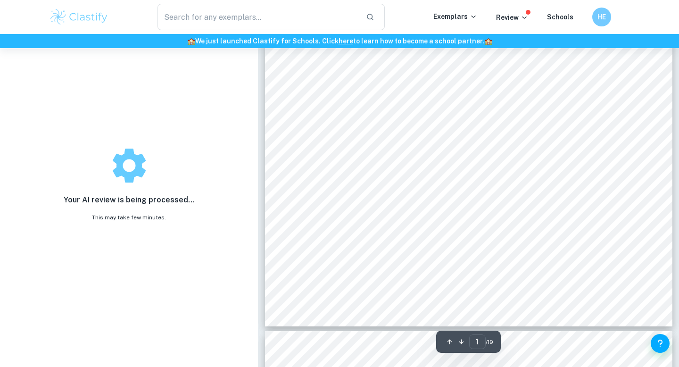
scroll to position [256, 0]
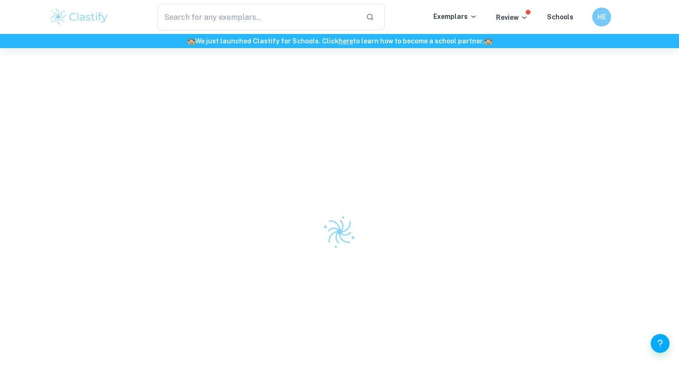
click at [326, 75] on div at bounding box center [339, 231] width 679 height 367
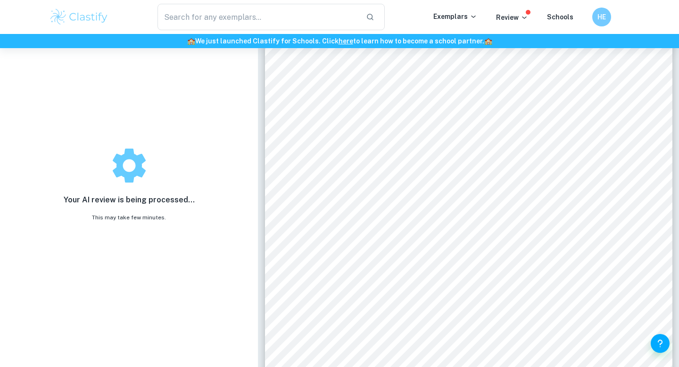
click at [557, 30] on div "​ Exemplars Review Schools HE" at bounding box center [340, 17] width 604 height 26
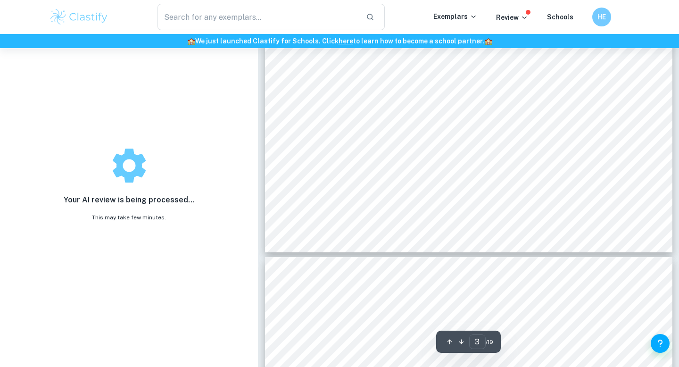
scroll to position [678, 0]
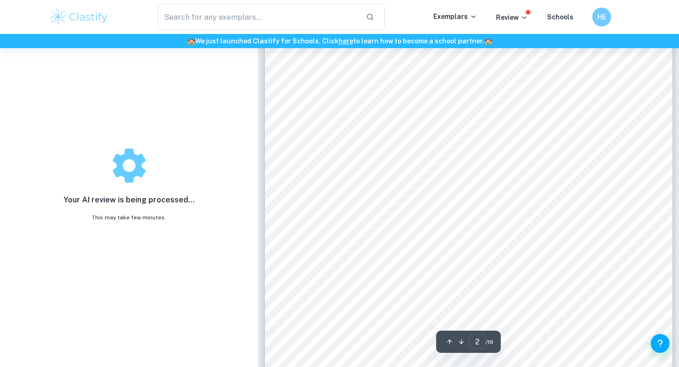
type input "1"
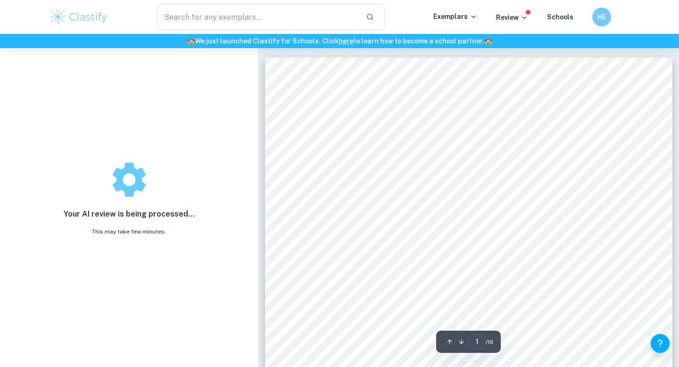
click at [421, 154] on div "Pi In All Its Glory: The Estimations Of Pi’s Decimals ¿What is the most importa…" at bounding box center [469, 321] width 408 height 527
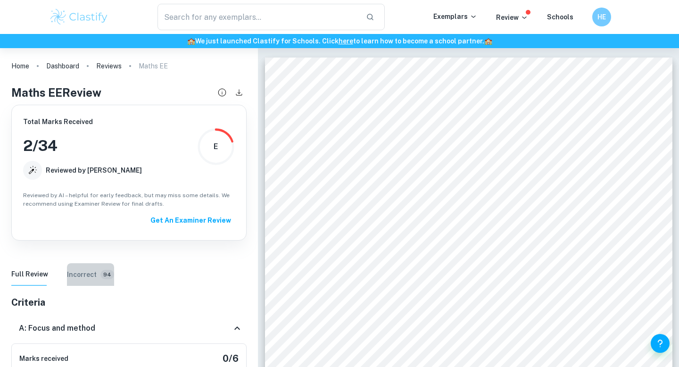
click at [94, 279] on div "Incorrect 94" at bounding box center [90, 274] width 47 height 10
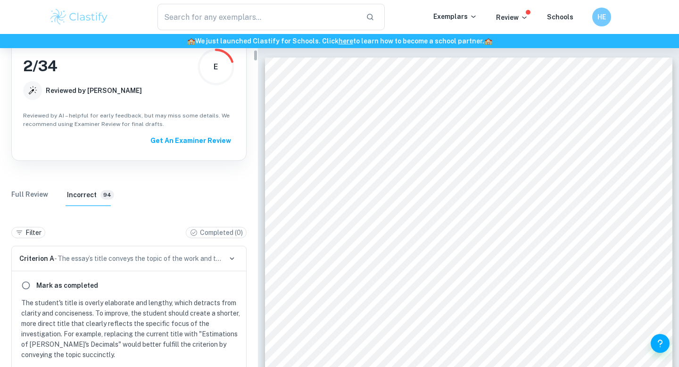
scroll to position [81, 0]
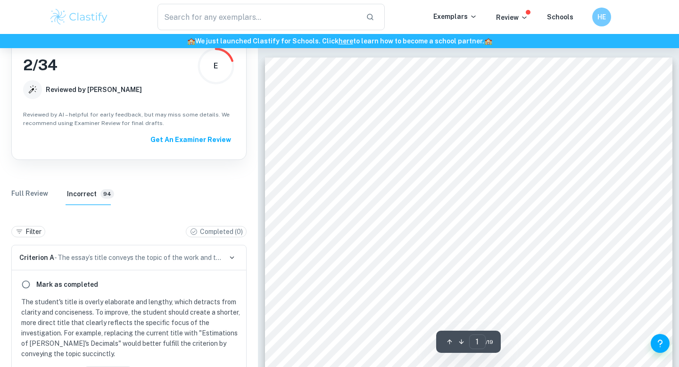
drag, startPoint x: 352, startPoint y: 262, endPoint x: 478, endPoint y: 255, distance: 126.2
click at [478, 255] on div "Pi In All Its Glory: The Estimations Of Pi’s Decimals ¿What is the most importa…" at bounding box center [469, 321] width 408 height 527
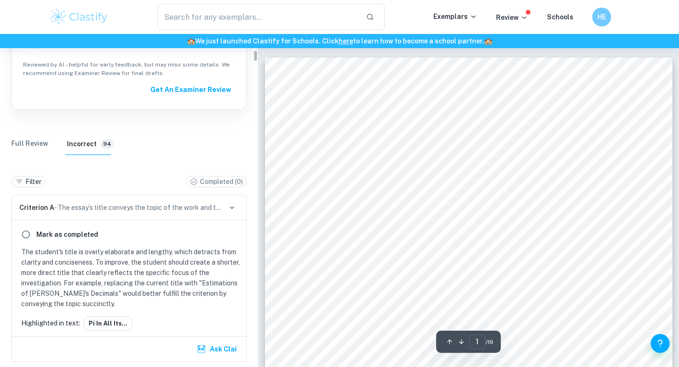
scroll to position [139, 0]
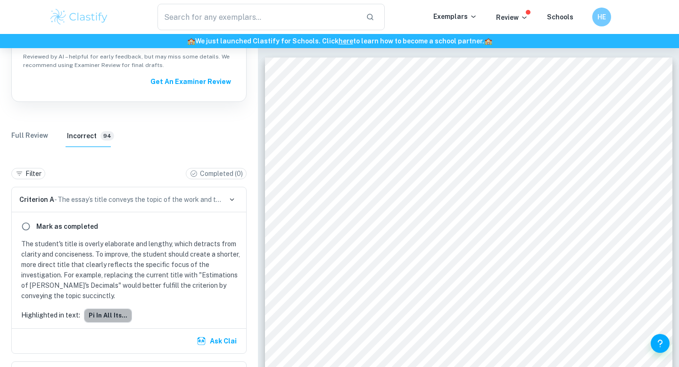
click at [111, 319] on button "Pi In All Its..." at bounding box center [108, 316] width 48 height 14
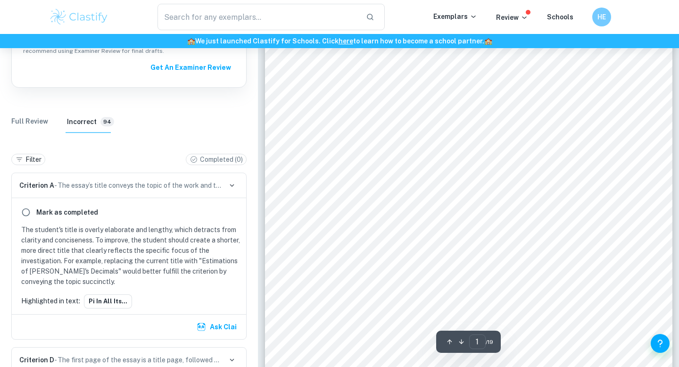
scroll to position [189, 0]
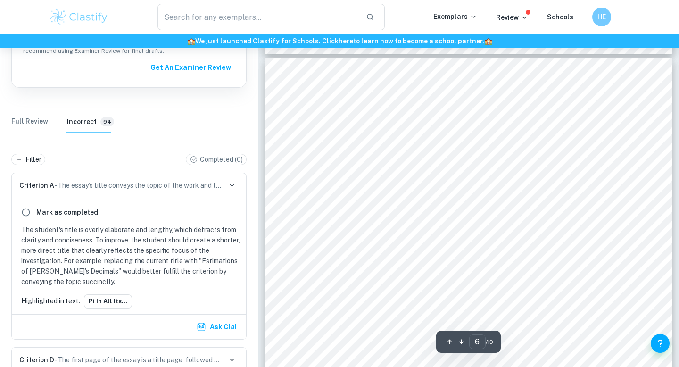
type input "5"
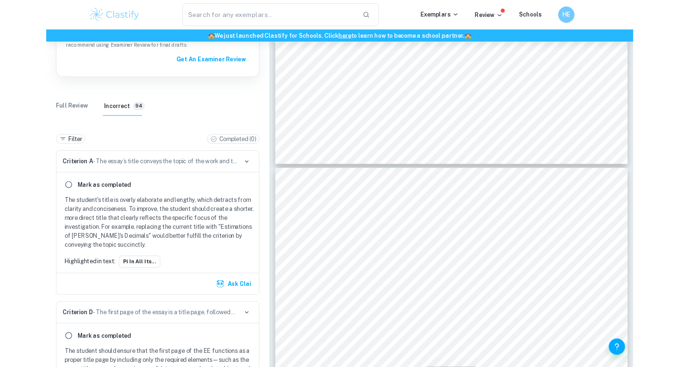
scroll to position [139, 0]
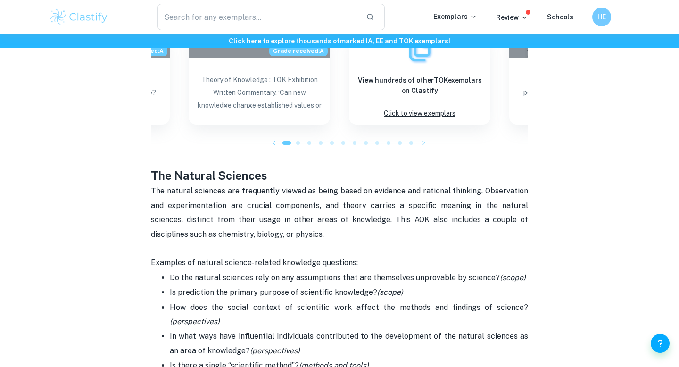
scroll to position [1168, 0]
